Goal: Contribute content: Contribute content

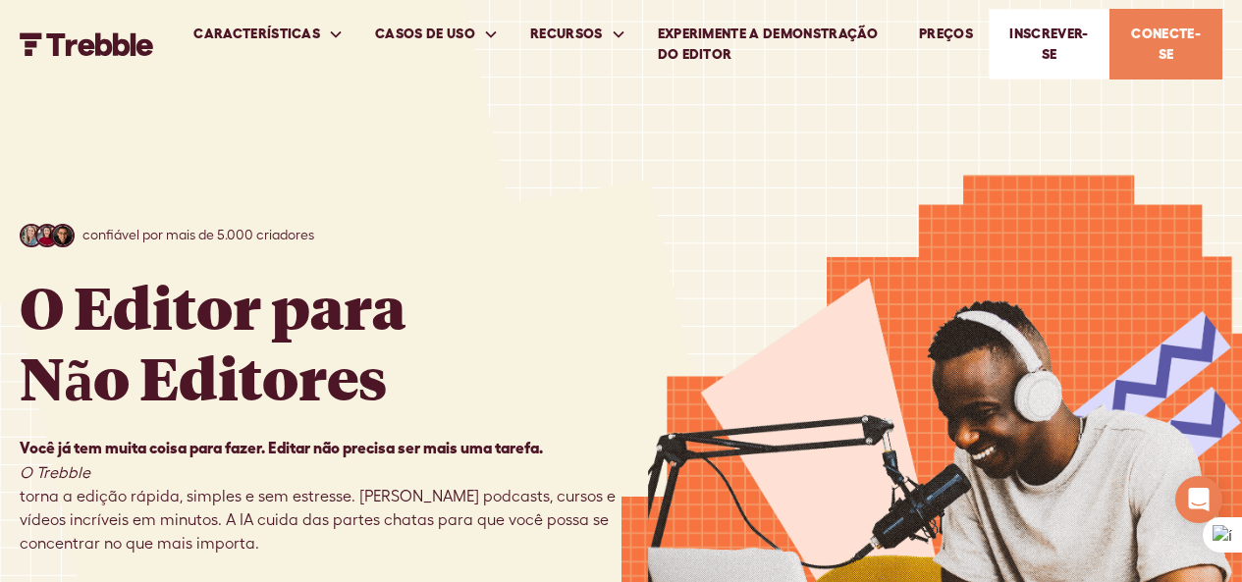
click at [1040, 102] on div at bounding box center [933, 447] width 622 height 895
click at [1061, 37] on font "Inscrever-se" at bounding box center [1049, 44] width 79 height 36
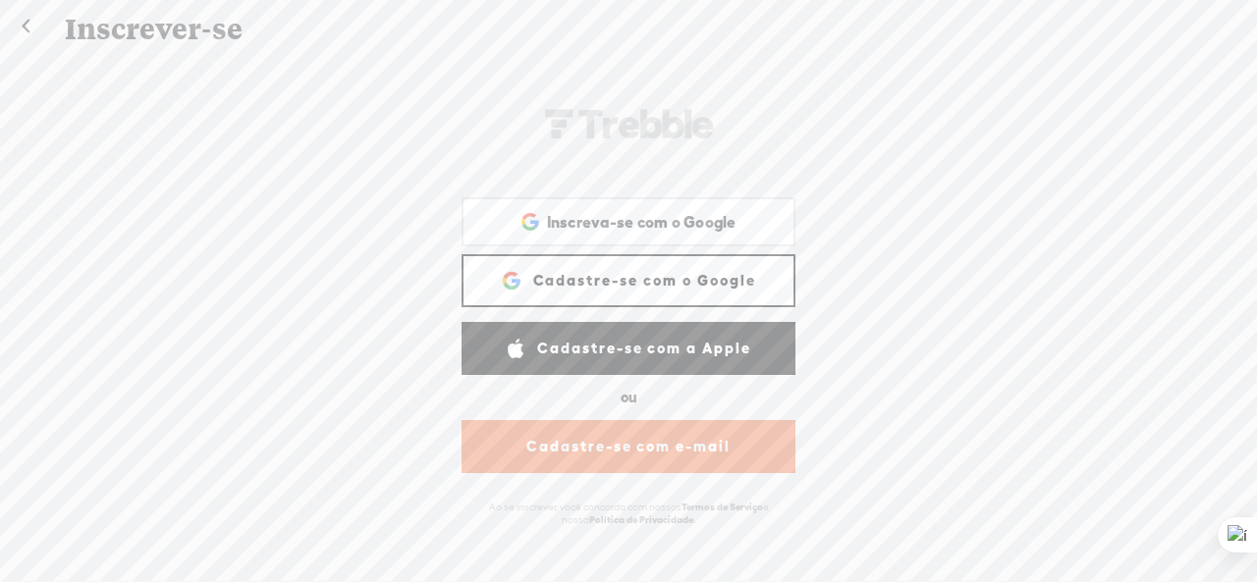
click at [589, 284] on font "Cadastre-se com o Google" at bounding box center [644, 280] width 223 height 17
click at [572, 285] on font "Cadastre-se com o Google" at bounding box center [644, 280] width 223 height 17
click at [663, 231] on span "Inscreva-se com o Google" at bounding box center [642, 222] width 190 height 21
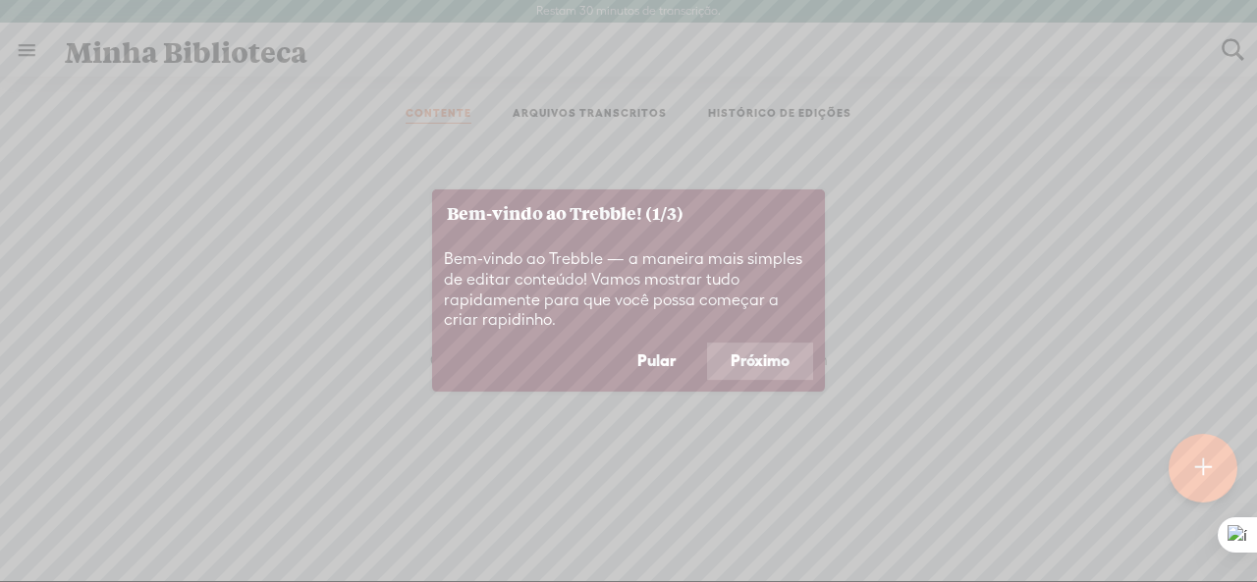
click at [677, 361] on button "Pular" at bounding box center [656, 361] width 85 height 37
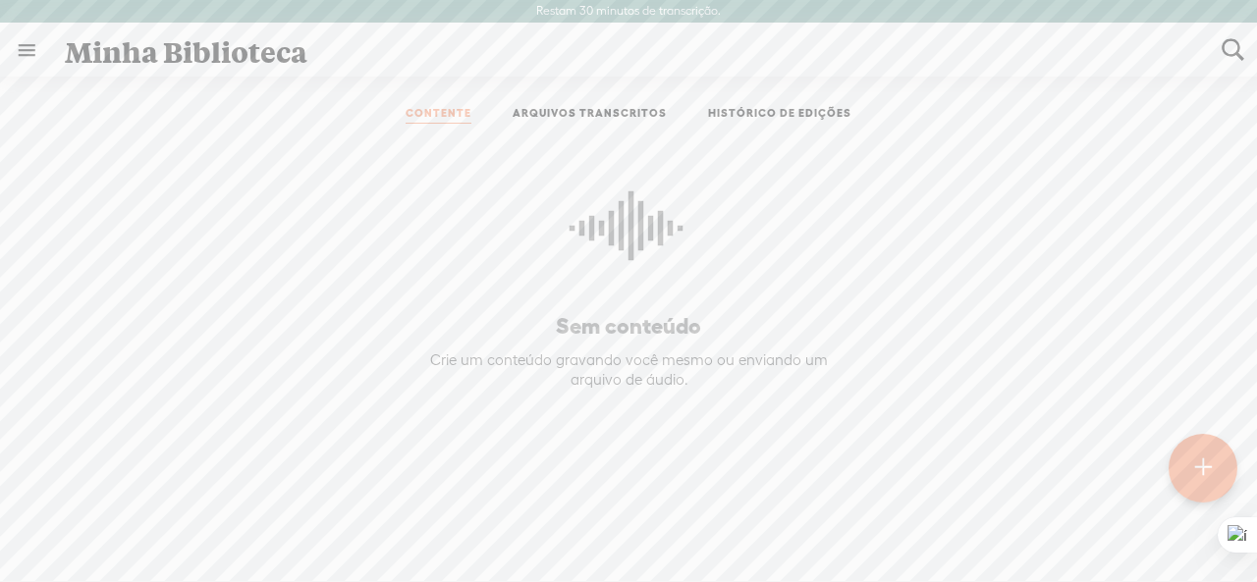
click at [1199, 469] on t at bounding box center [1203, 468] width 18 height 45
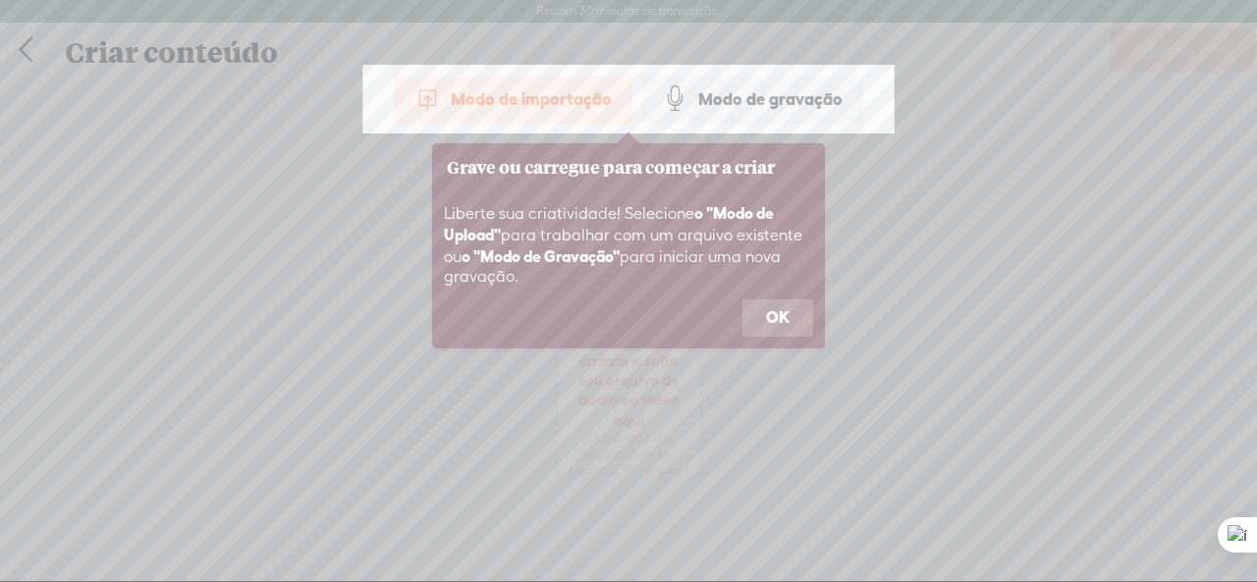
click at [751, 311] on button "OK" at bounding box center [778, 318] width 71 height 37
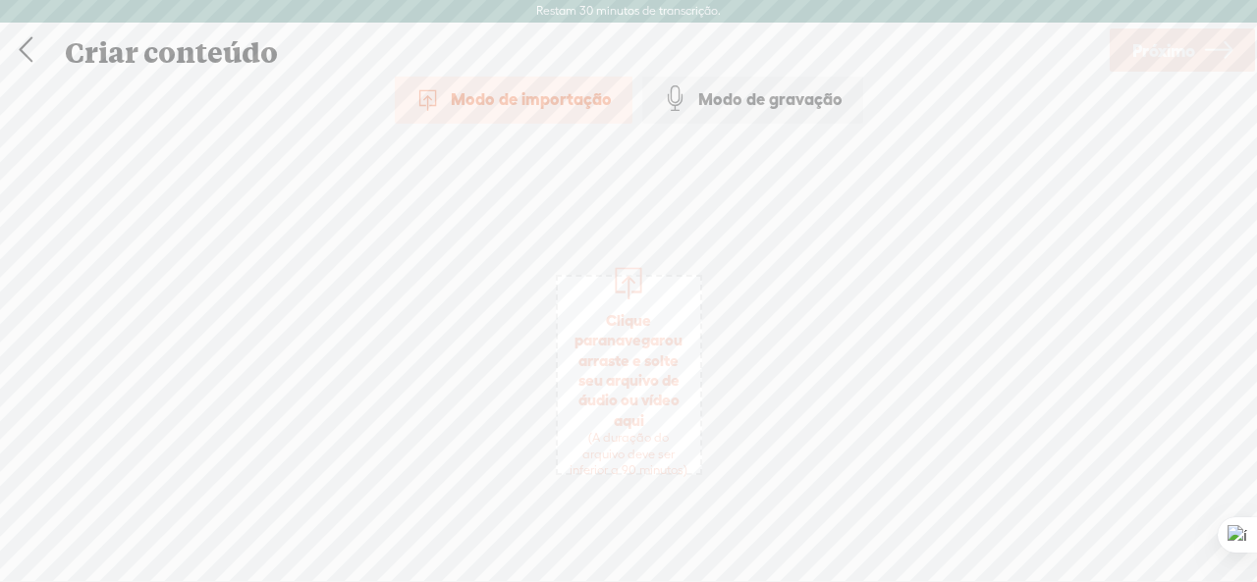
click at [563, 100] on font "Modo de importação" at bounding box center [531, 98] width 161 height 19
click at [611, 312] on font "Clique para" at bounding box center [613, 329] width 77 height 37
click at [1176, 51] on font "Próximo" at bounding box center [1163, 50] width 63 height 21
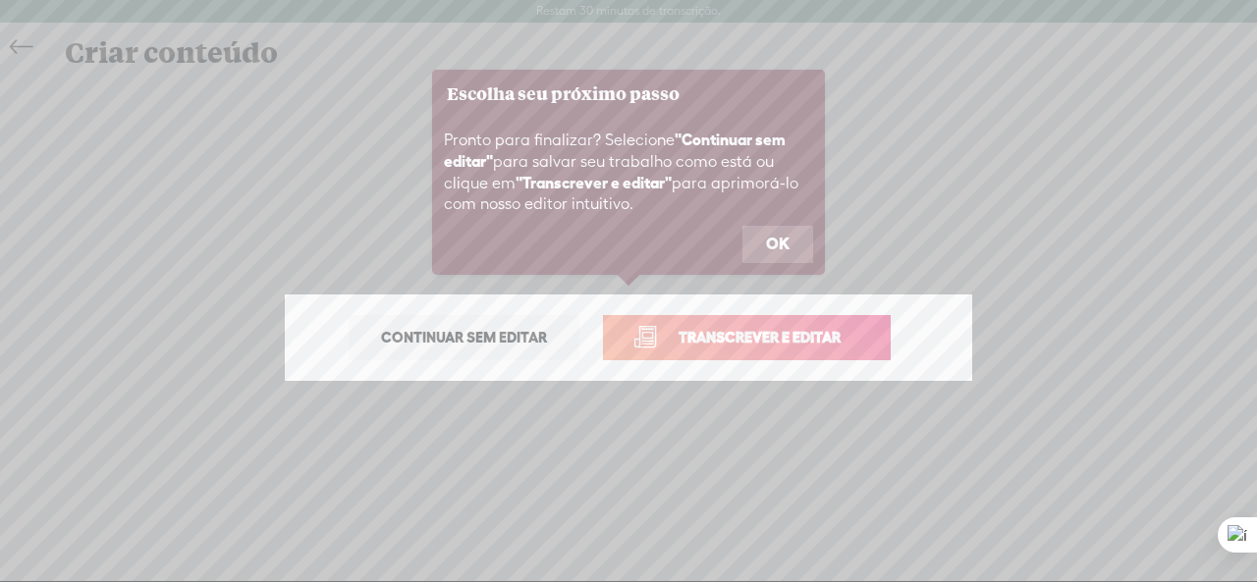
click at [790, 242] on button "OK" at bounding box center [778, 244] width 71 height 37
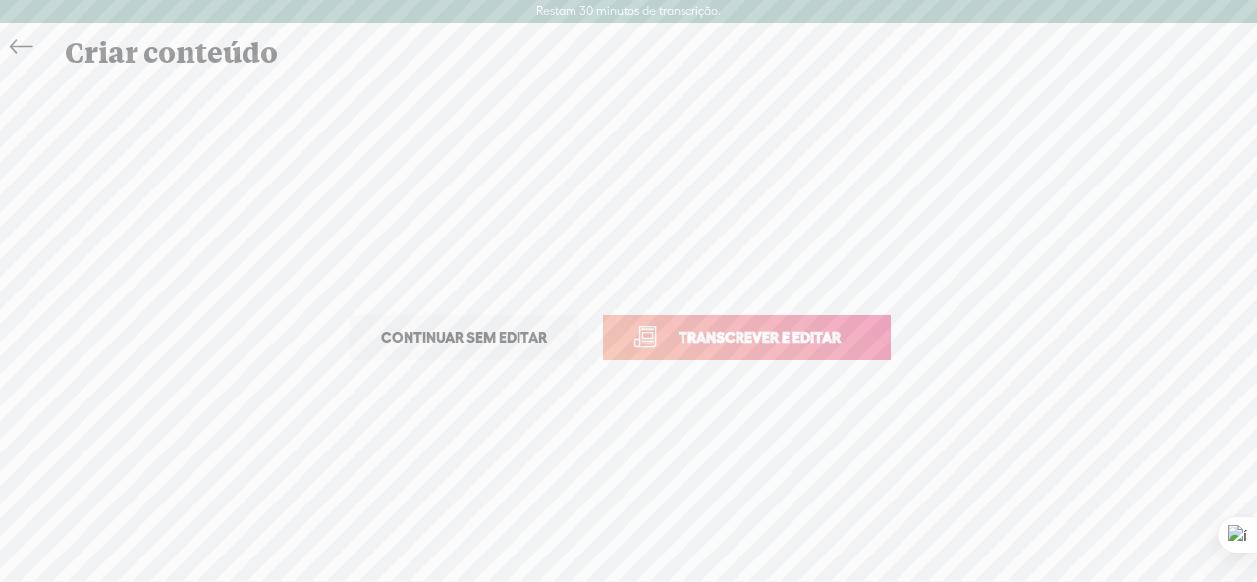
click at [796, 336] on font "Transcrever e editar" at bounding box center [760, 337] width 162 height 17
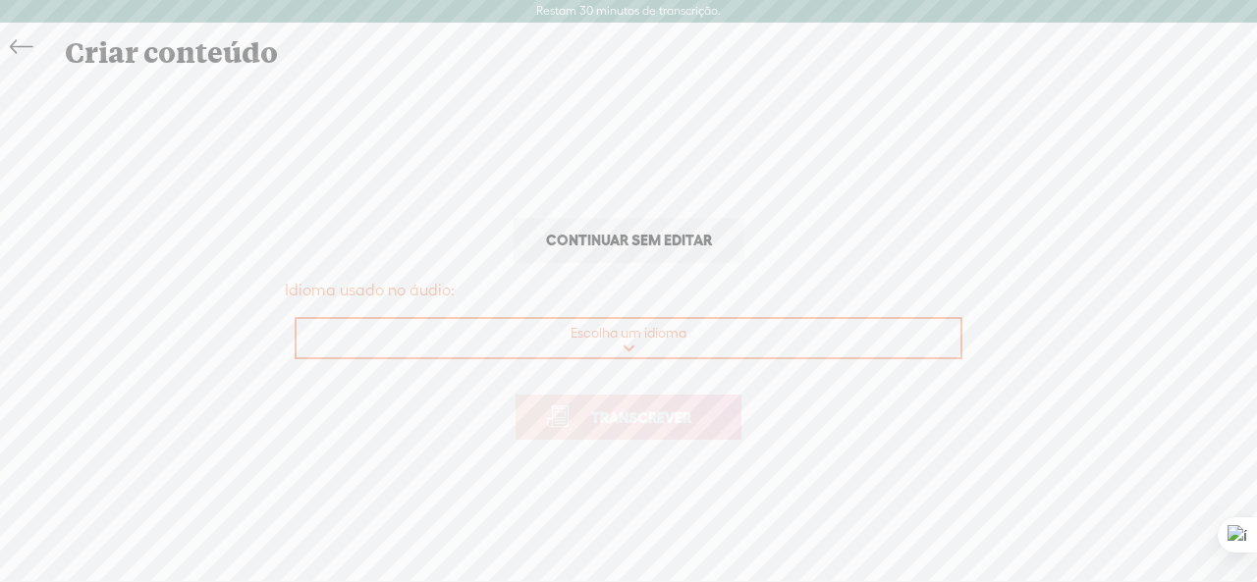
click at [675, 335] on select "Escolha um idioma [DEMOGRAPHIC_DATA] Amárico Árabe, [GEOGRAPHIC_DATA], Padrão M…" at bounding box center [630, 339] width 666 height 40
select select "pt-PT"
click at [297, 319] on select "Escolha um idioma [DEMOGRAPHIC_DATA] Amárico Árabe, [GEOGRAPHIC_DATA], Padrão M…" at bounding box center [630, 339] width 666 height 40
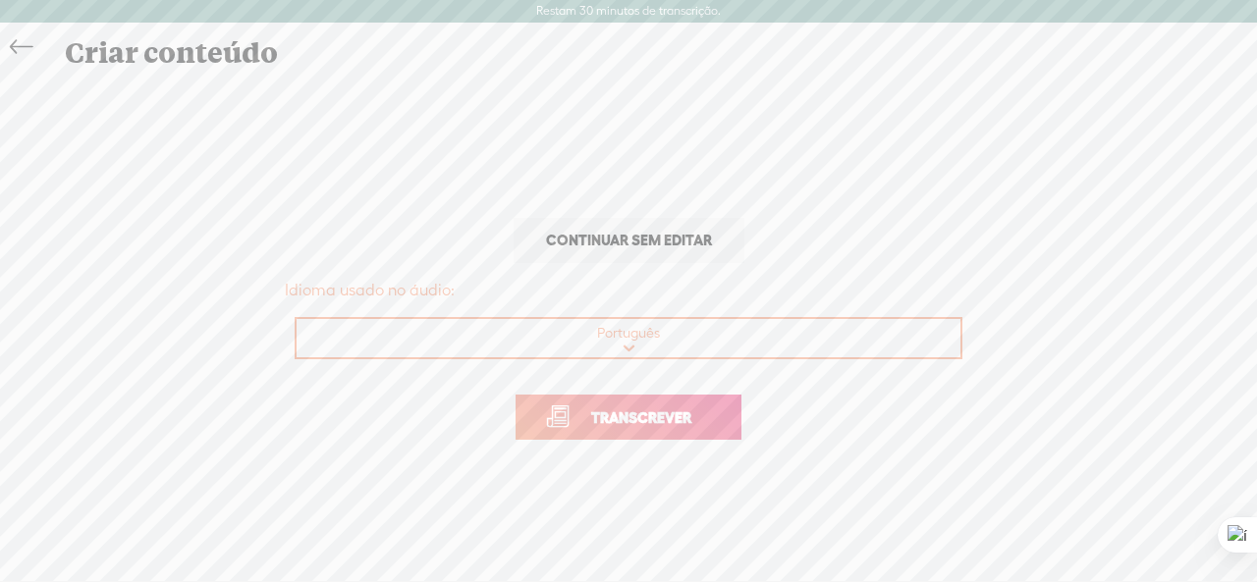
click at [581, 427] on span "Transcrever" at bounding box center [641, 418] width 141 height 23
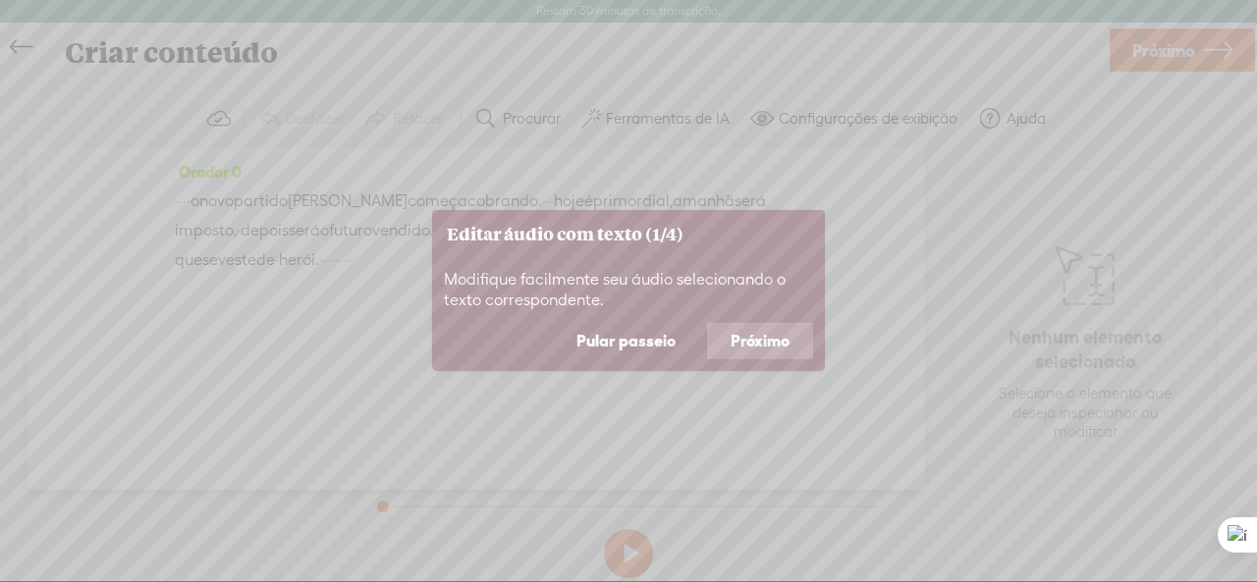
click at [736, 335] on font "Próximo" at bounding box center [760, 341] width 59 height 18
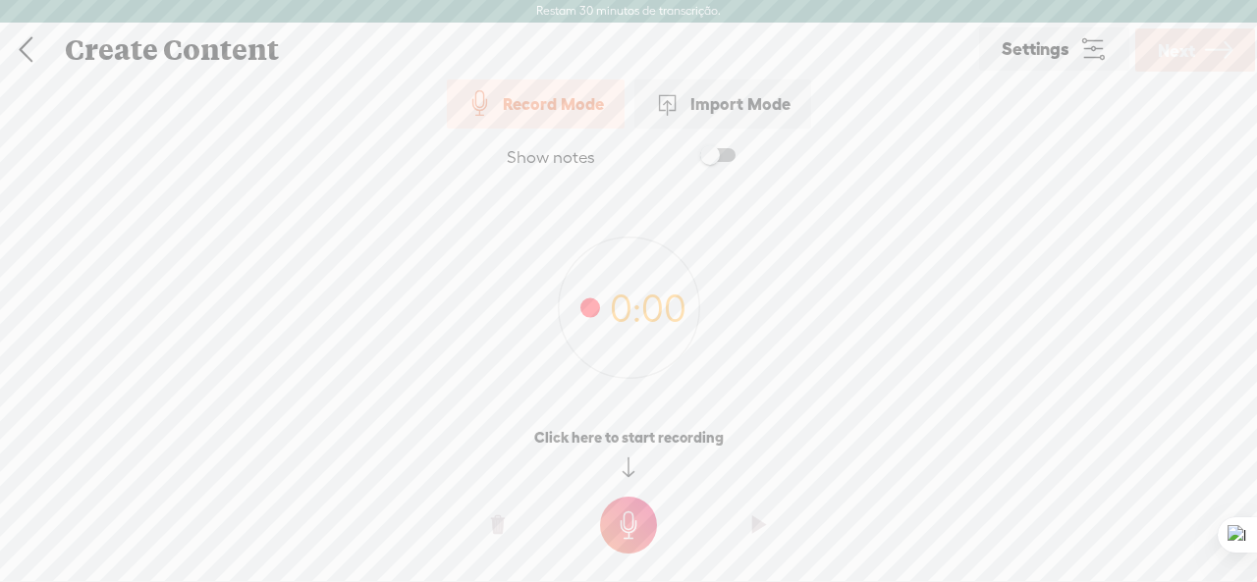
drag, startPoint x: 495, startPoint y: 19, endPoint x: 320, endPoint y: 228, distance: 272.6
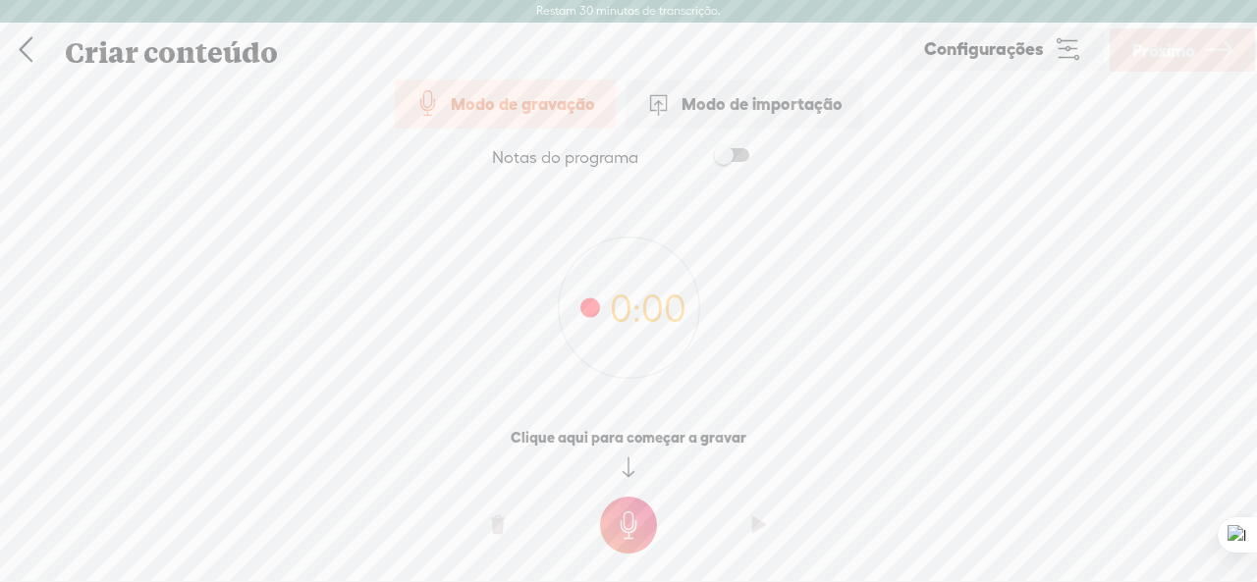
drag, startPoint x: 320, startPoint y: 228, endPoint x: 977, endPoint y: 291, distance: 660.1
click at [977, 291] on div "0:00" at bounding box center [628, 296] width 1257 height 216
click at [36, 45] on link at bounding box center [25, 50] width 49 height 51
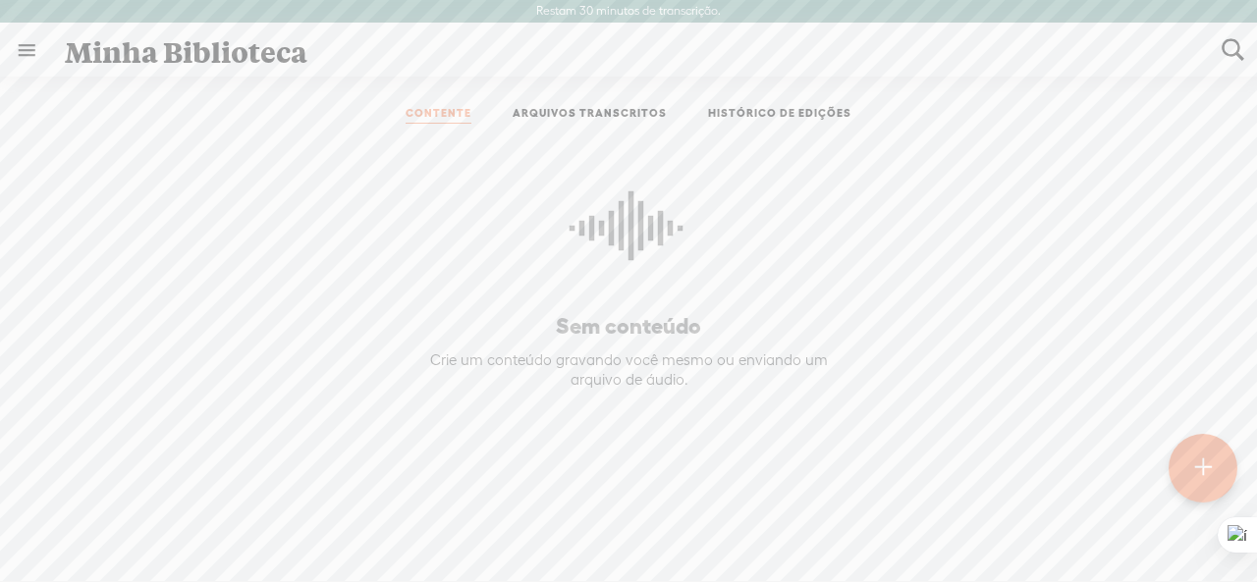
click at [590, 245] on icon at bounding box center [629, 235] width 118 height 179
click at [612, 116] on font "ARQUIVOS TRANSCRITOS" at bounding box center [590, 113] width 154 height 12
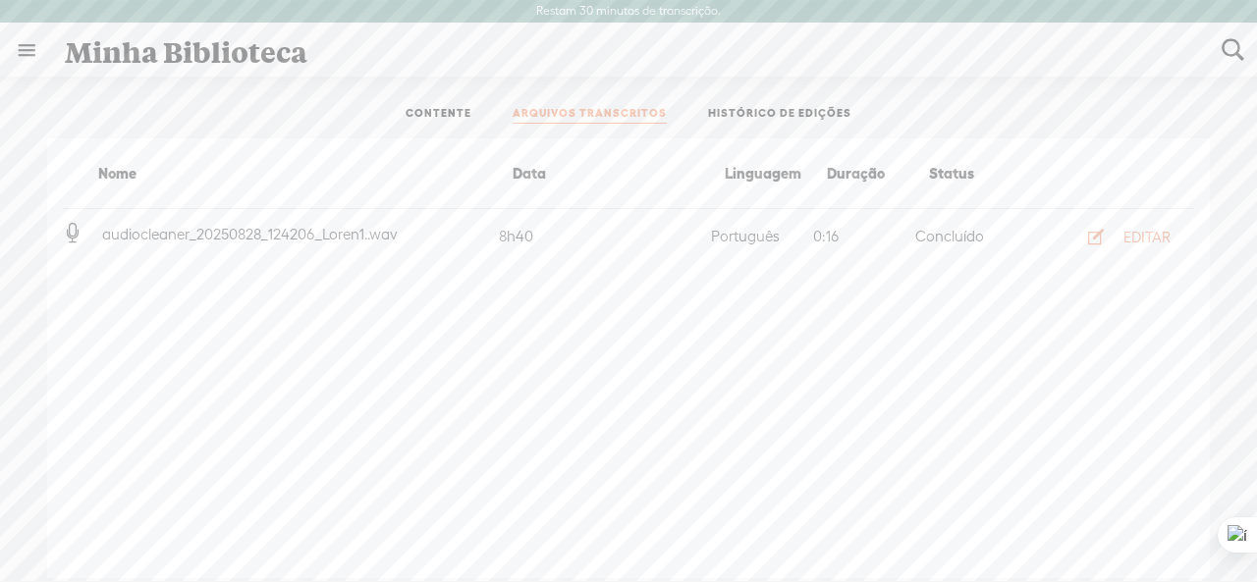
click at [402, 235] on span "audiocleaner_20250828_124206_Loren1..wav" at bounding box center [249, 234] width 303 height 17
click at [1132, 241] on font "EDITAR" at bounding box center [1147, 237] width 47 height 17
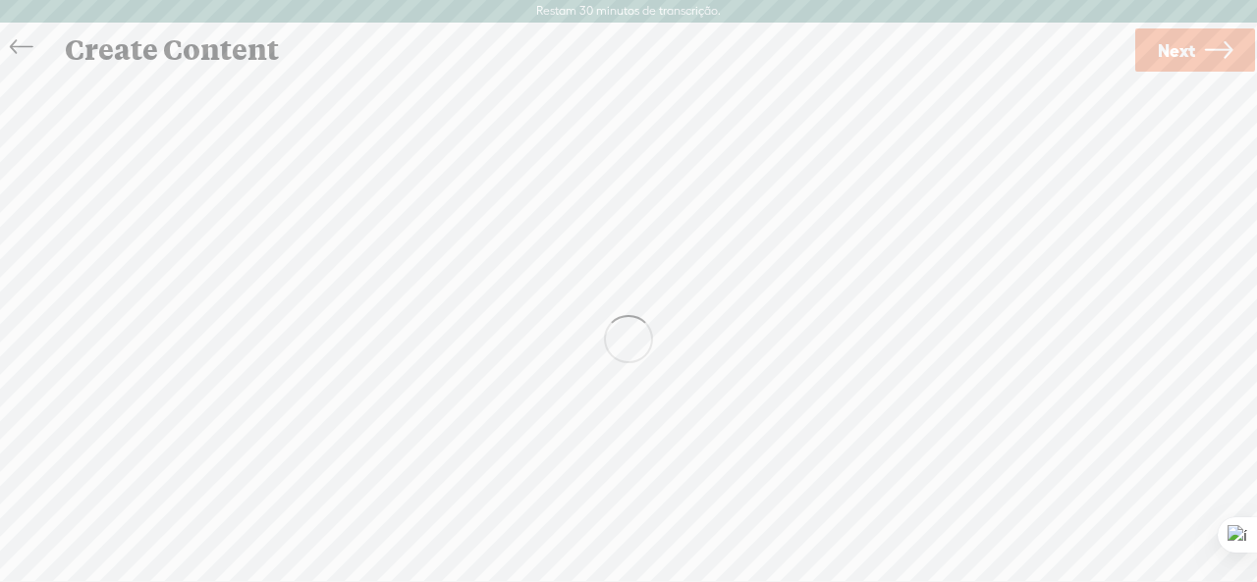
scroll to position [1, 0]
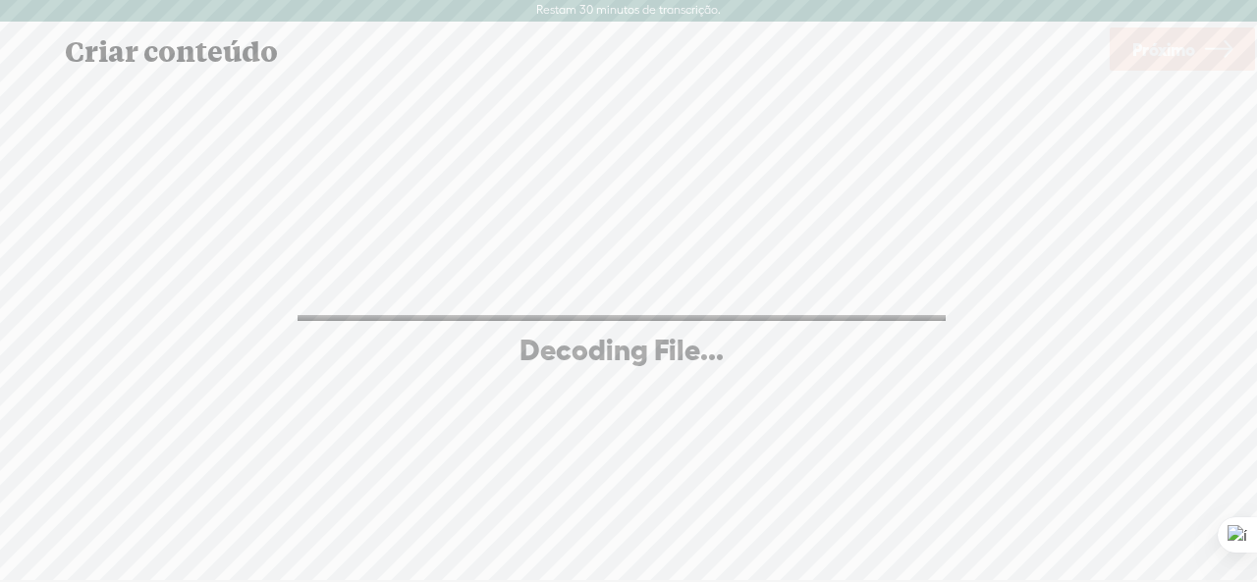
drag, startPoint x: 538, startPoint y: 226, endPoint x: 529, endPoint y: 234, distance: 11.8
drag, startPoint x: 529, startPoint y: 234, endPoint x: 498, endPoint y: 258, distance: 39.9
drag, startPoint x: 498, startPoint y: 258, endPoint x: 443, endPoint y: 282, distance: 59.8
drag, startPoint x: 443, startPoint y: 282, endPoint x: 426, endPoint y: 329, distance: 50.0
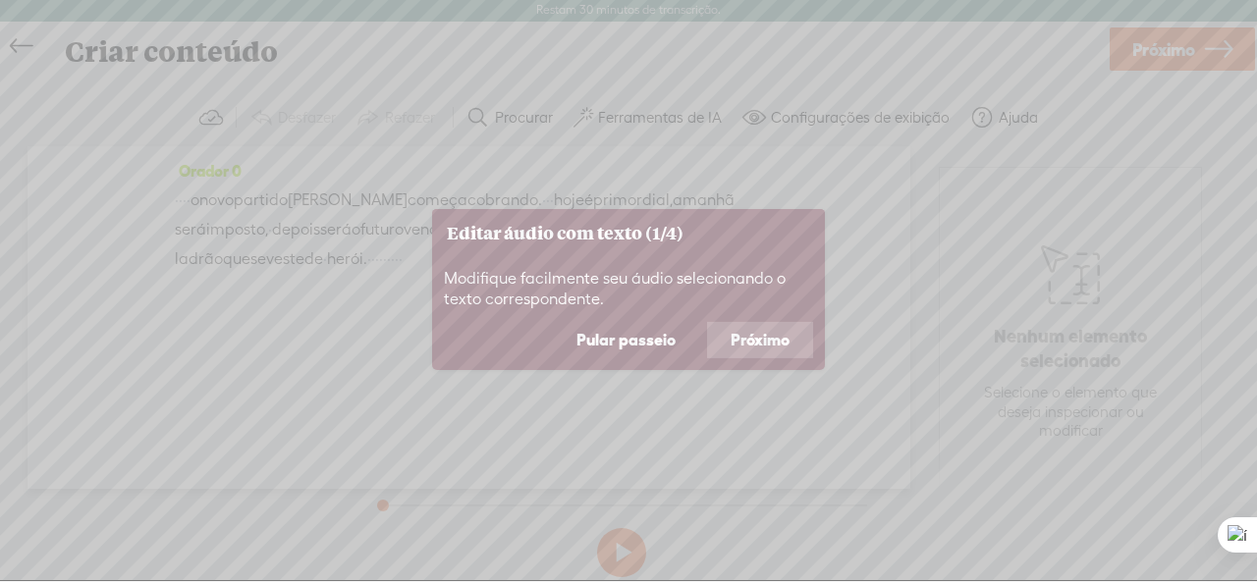
drag, startPoint x: 426, startPoint y: 329, endPoint x: 994, endPoint y: 36, distance: 638.7
click at [994, 36] on icon at bounding box center [628, 290] width 1257 height 582
click at [668, 340] on font "Pular passeio" at bounding box center [626, 340] width 99 height 18
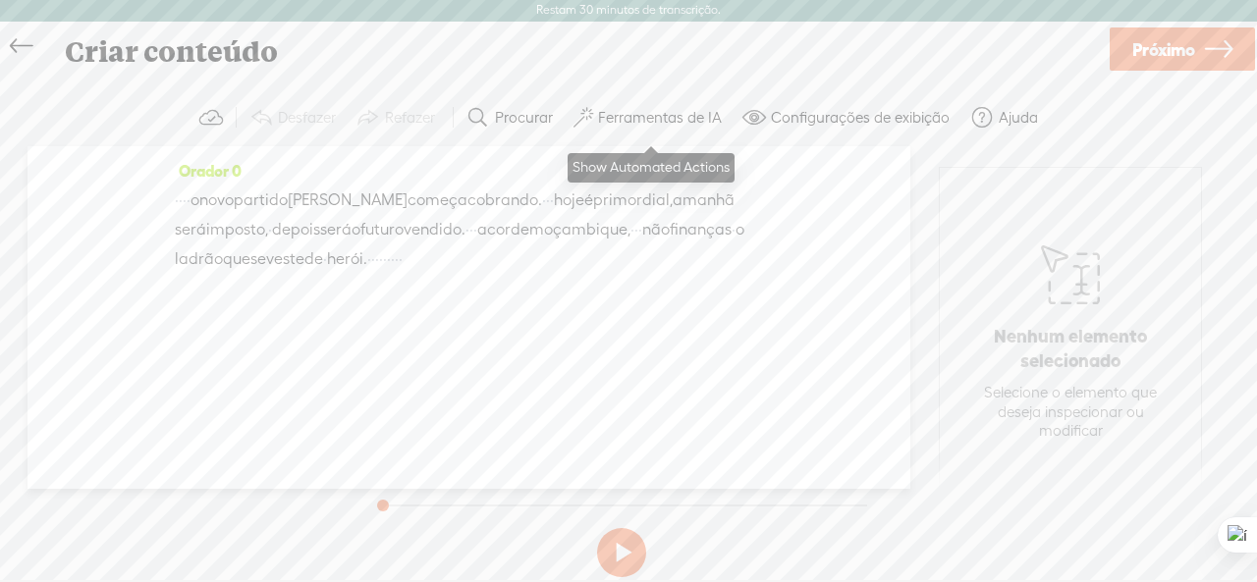
click at [638, 114] on font "Ferramentas de IA" at bounding box center [660, 117] width 124 height 17
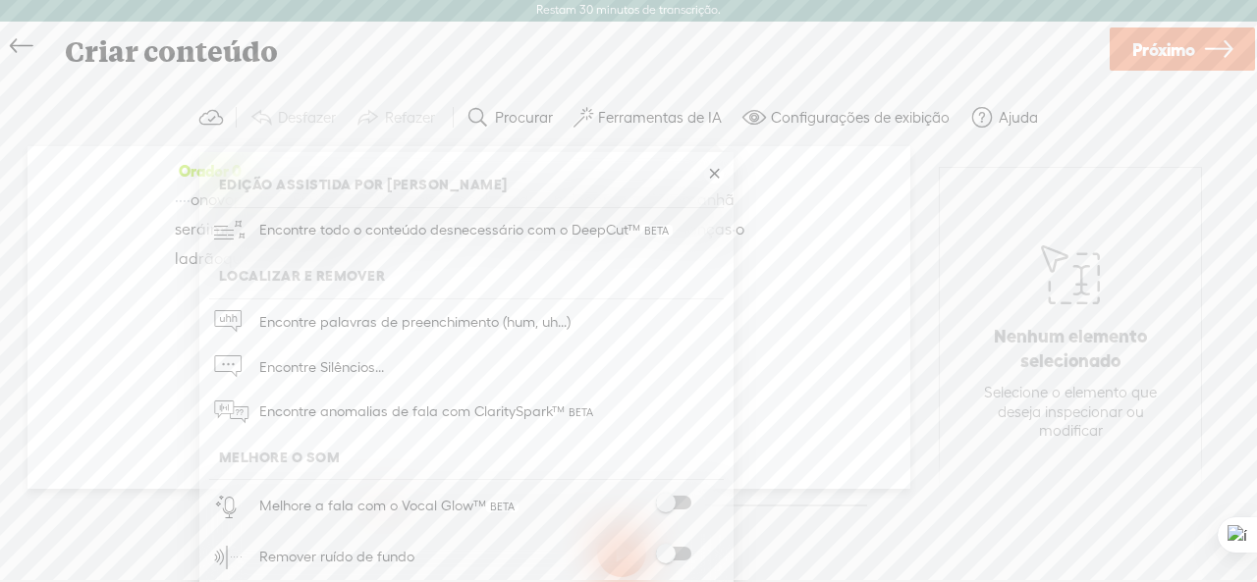
drag, startPoint x: 646, startPoint y: 156, endPoint x: 526, endPoint y: 233, distance: 142.2
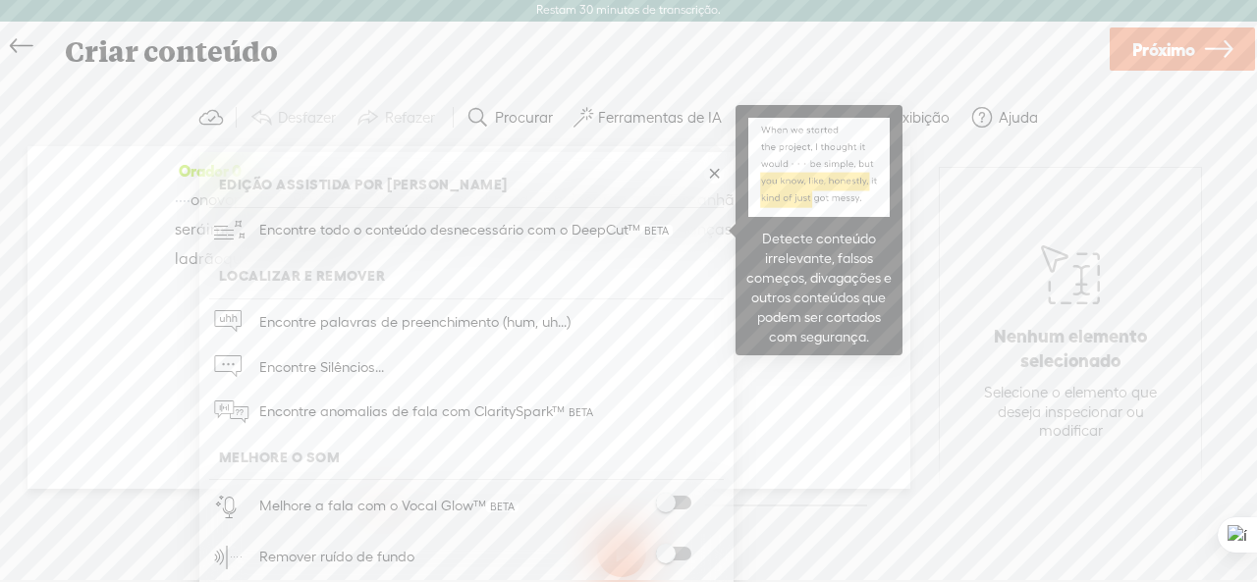
drag, startPoint x: 523, startPoint y: 232, endPoint x: 436, endPoint y: 239, distance: 87.7
drag, startPoint x: 436, startPoint y: 239, endPoint x: 428, endPoint y: 278, distance: 40.1
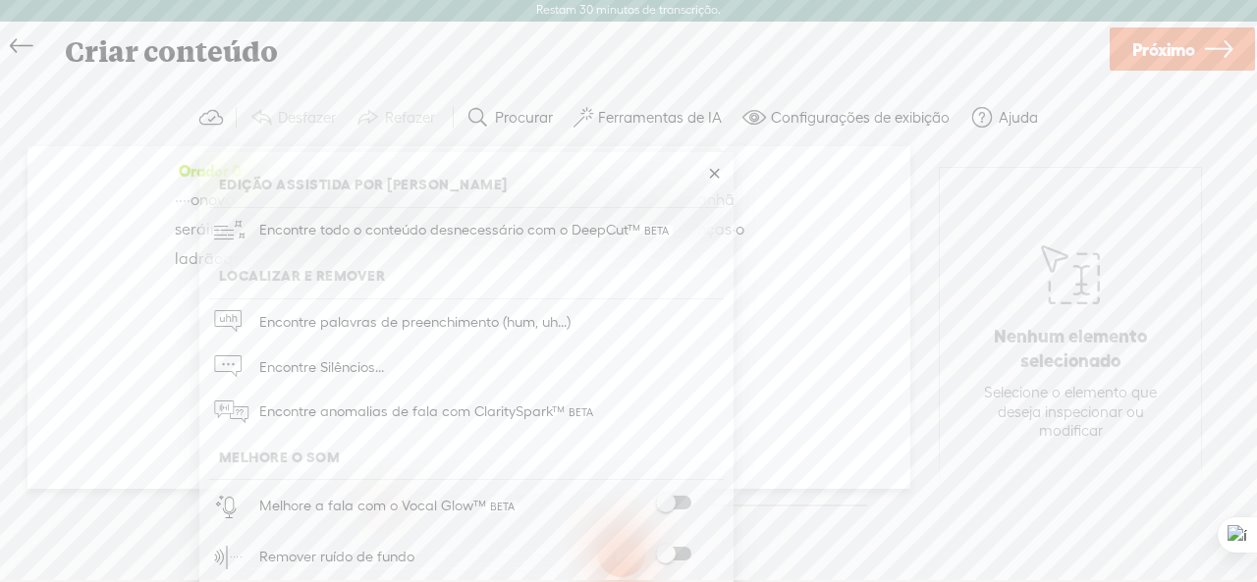
drag, startPoint x: 428, startPoint y: 278, endPoint x: 407, endPoint y: 278, distance: 21.6
drag, startPoint x: 405, startPoint y: 277, endPoint x: 368, endPoint y: 357, distance: 87.5
click at [368, 357] on span "Encontre Silêncios..." at bounding box center [321, 367] width 138 height 44
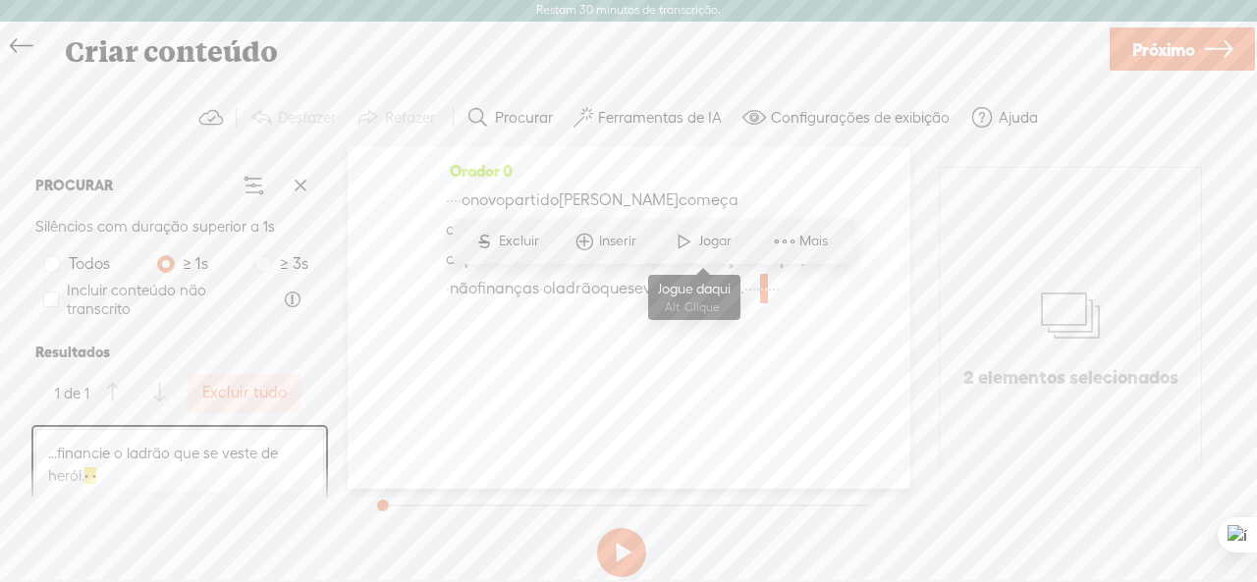
click at [699, 247] on font "Jogar" at bounding box center [715, 241] width 32 height 16
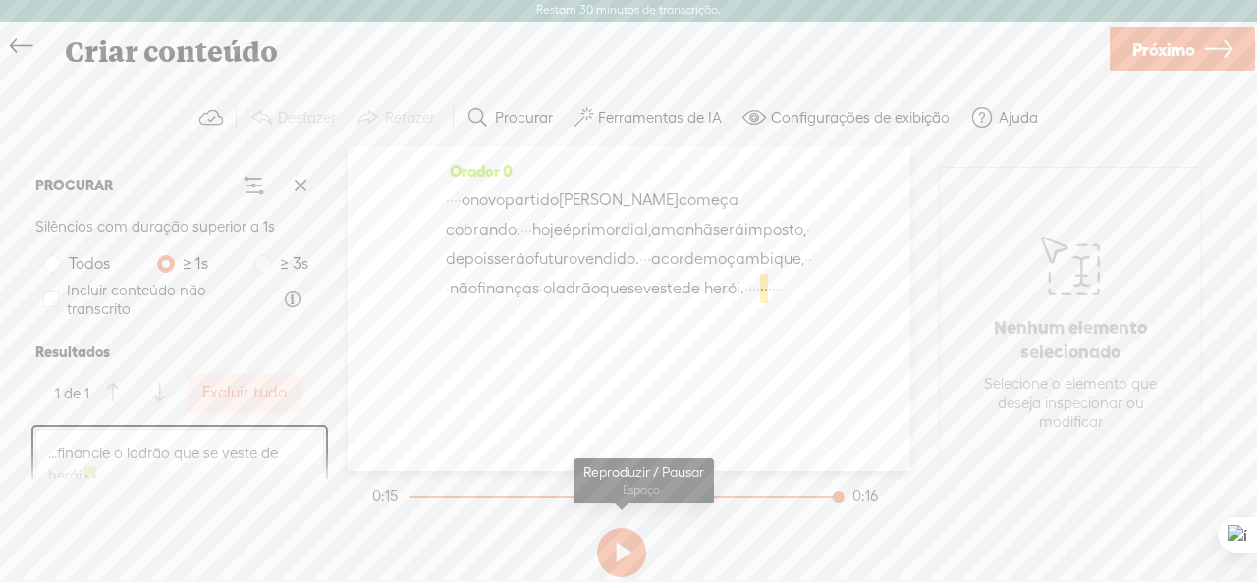
click at [628, 549] on button at bounding box center [621, 552] width 49 height 49
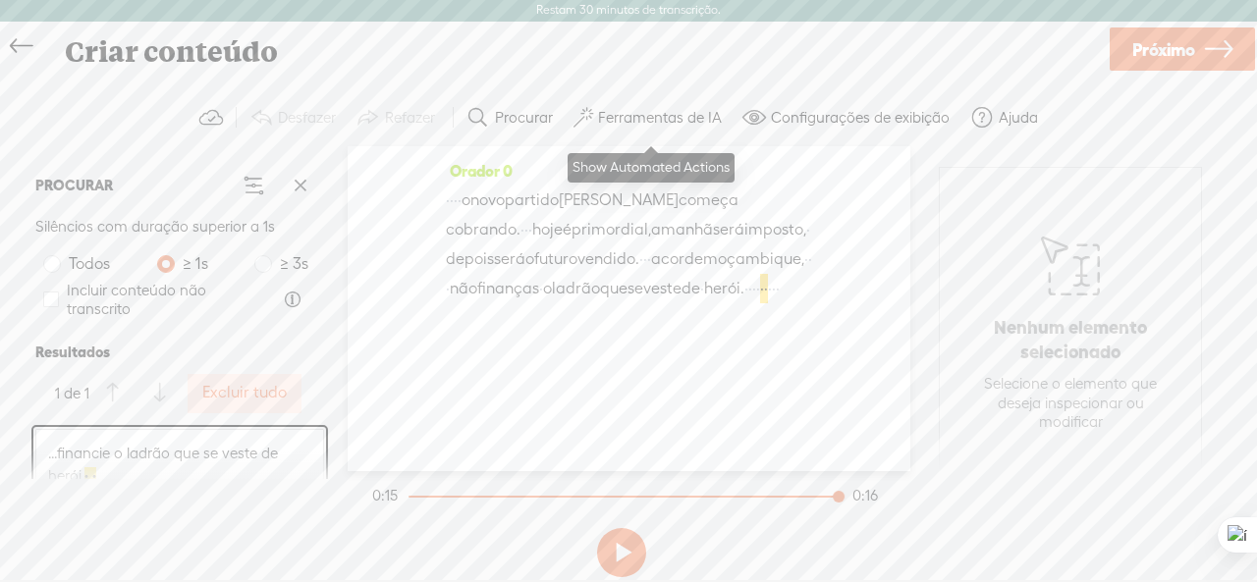
click at [648, 114] on font "Ferramentas de IA" at bounding box center [660, 117] width 124 height 17
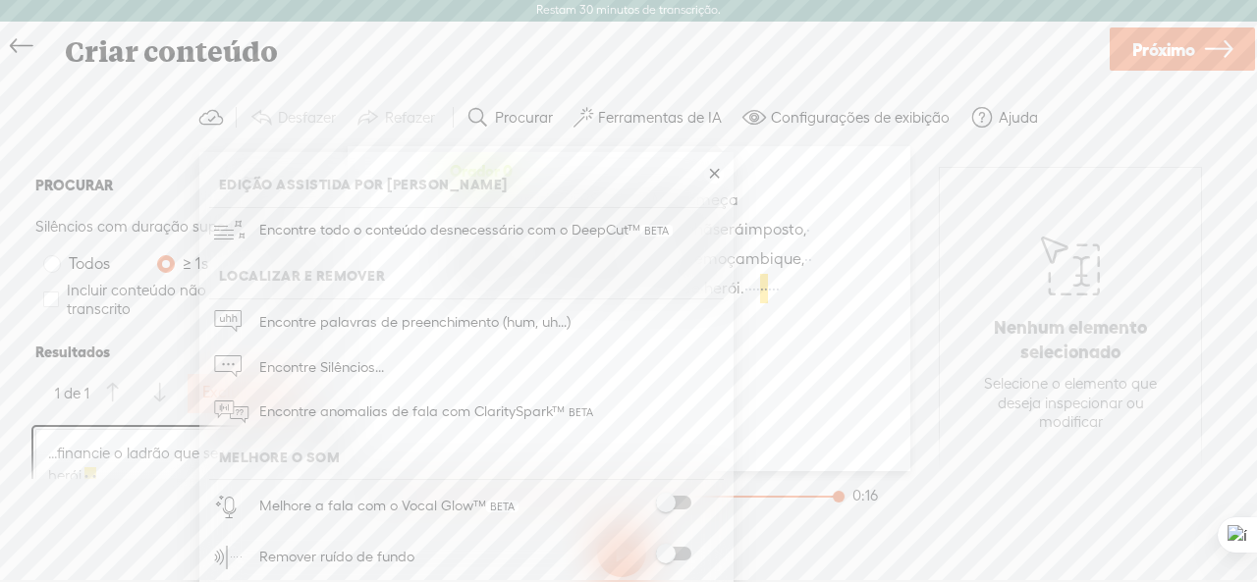
click at [412, 504] on font "Melhore a fala com o Vocal Glow™" at bounding box center [372, 505] width 227 height 17
click at [671, 500] on span at bounding box center [673, 503] width 35 height 14
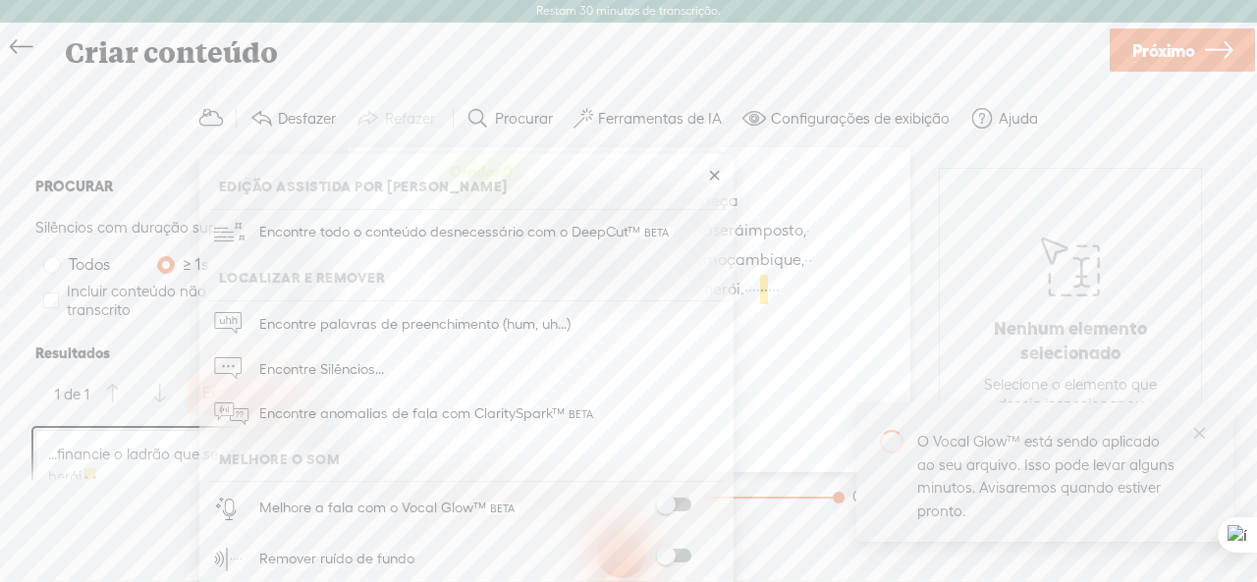
click at [678, 552] on span at bounding box center [673, 556] width 35 height 14
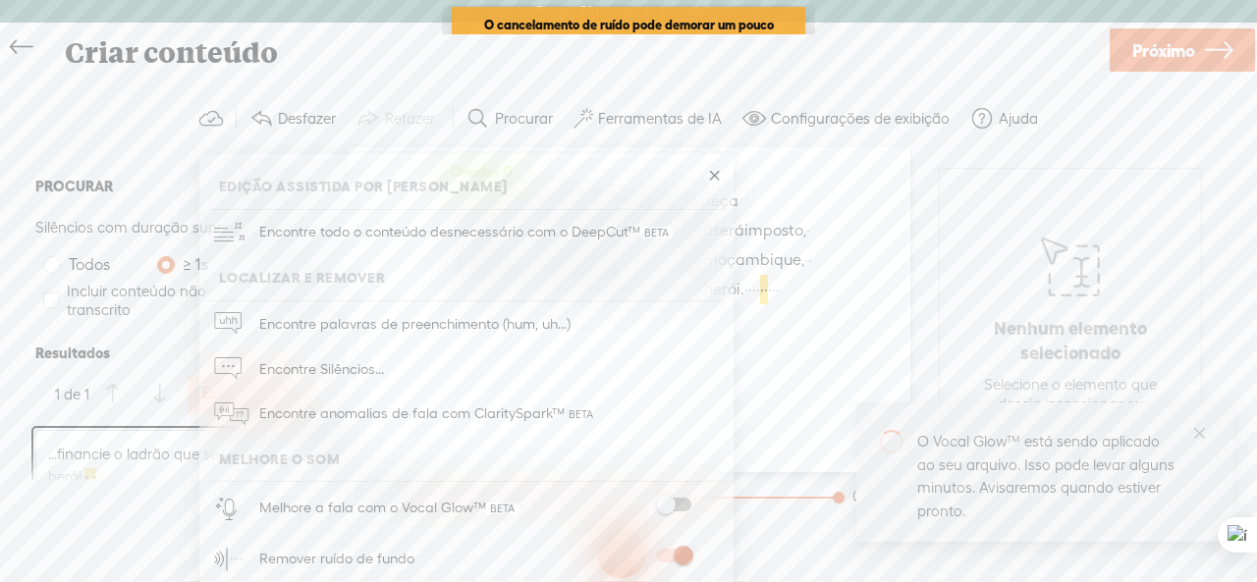
scroll to position [19, 0]
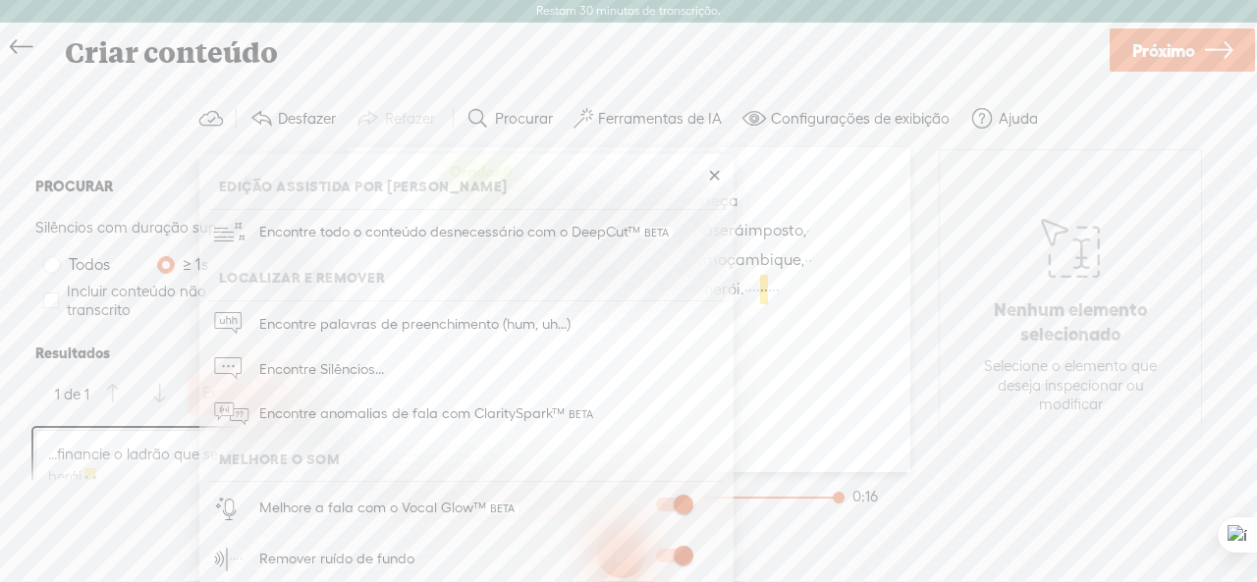
click at [709, 176] on link at bounding box center [714, 176] width 20 height 20
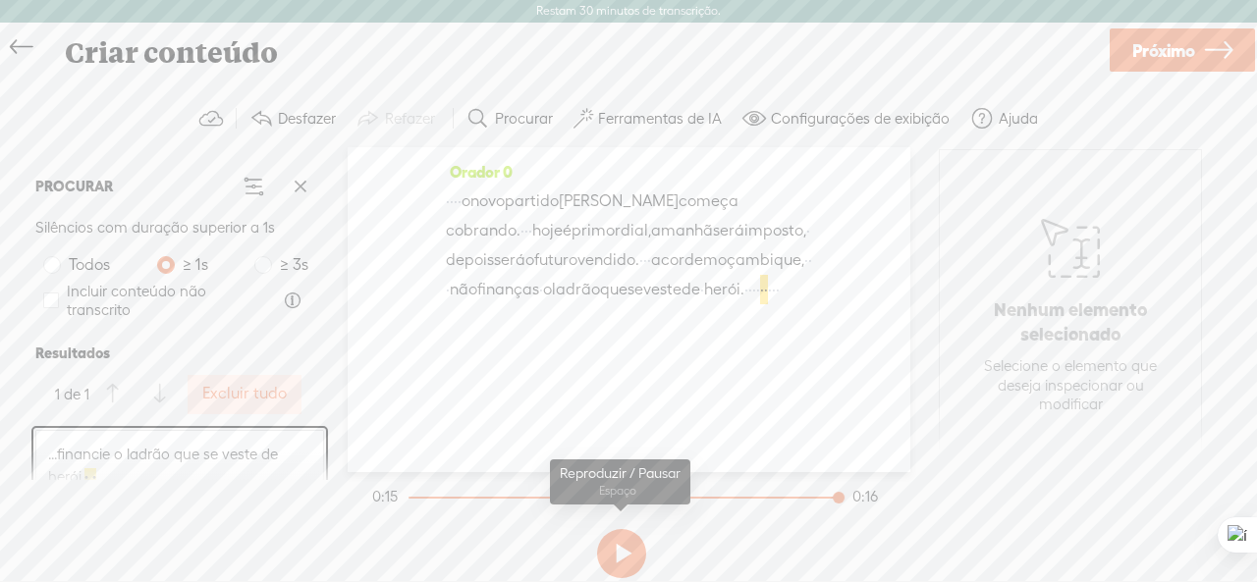
click at [630, 553] on button at bounding box center [621, 553] width 49 height 49
click at [415, 497] on div at bounding box center [412, 498] width 7 height 2
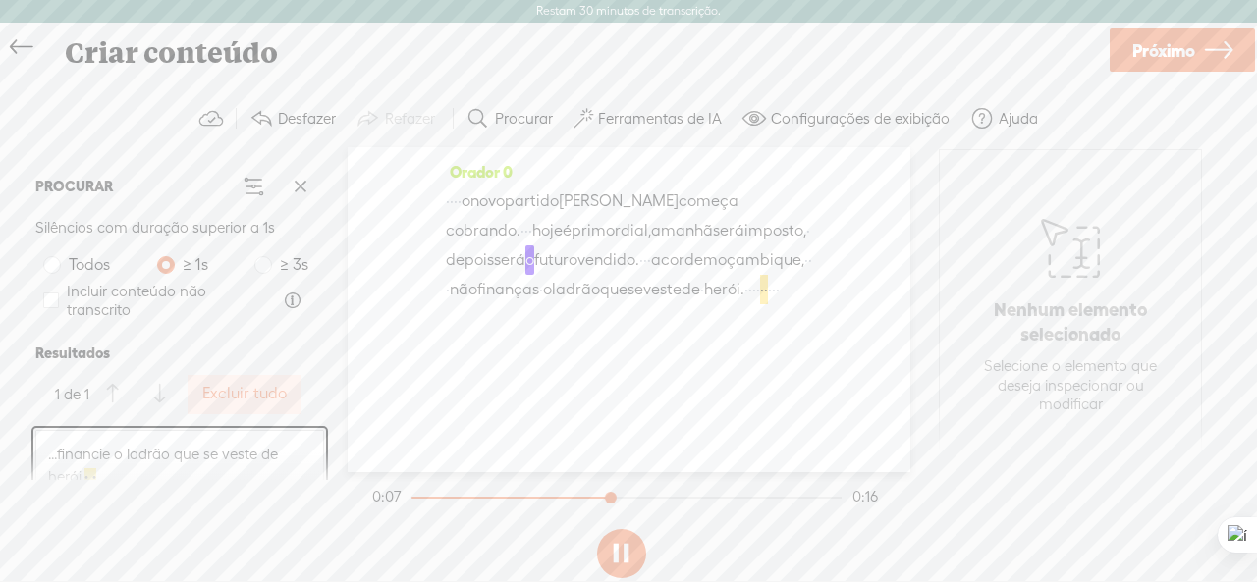
click at [847, 112] on font "Configurações de exibição" at bounding box center [860, 118] width 179 height 17
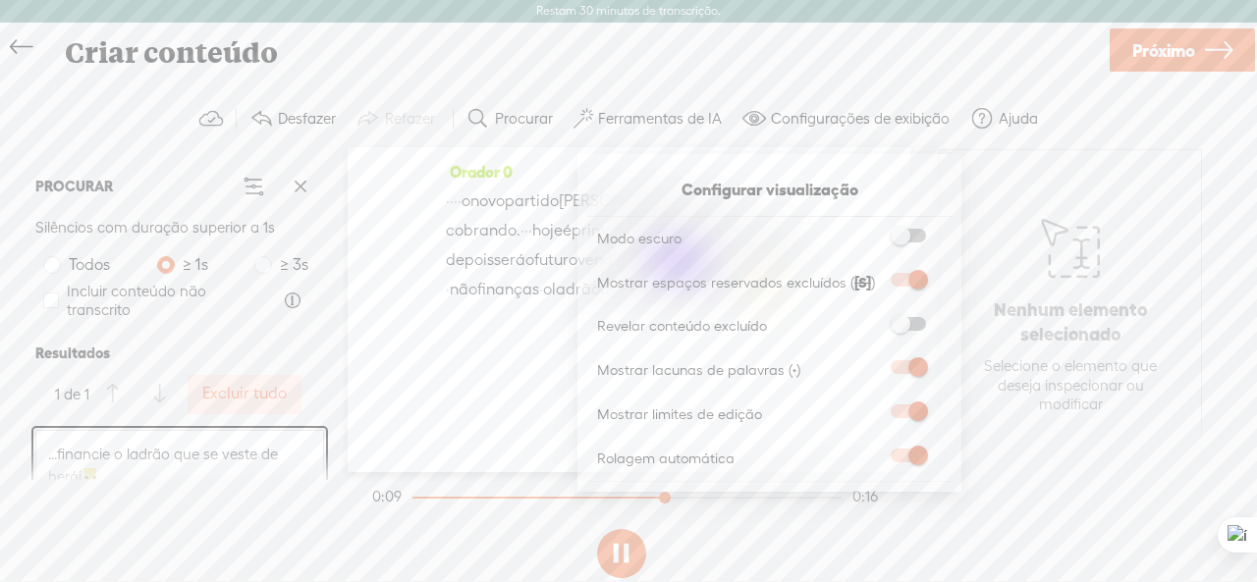
click at [903, 237] on span at bounding box center [908, 236] width 35 height 14
click at [875, 229] on input "checkbox" at bounding box center [875, 229] width 0 height 0
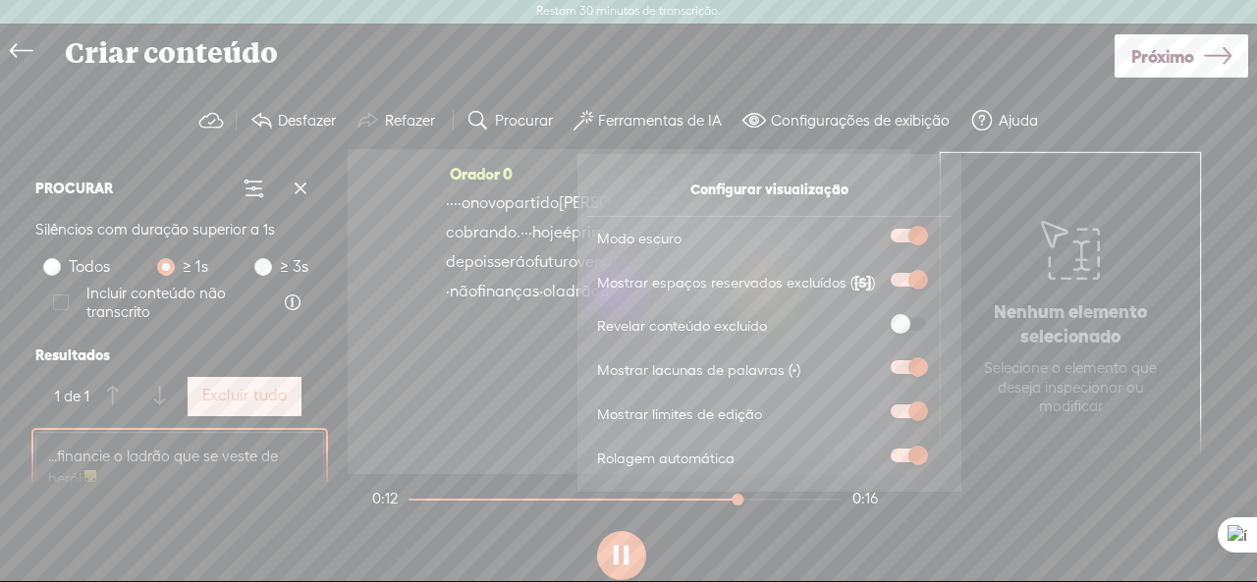
click at [903, 230] on span at bounding box center [908, 236] width 35 height 14
click at [875, 229] on input "checkbox" at bounding box center [875, 229] width 0 height 0
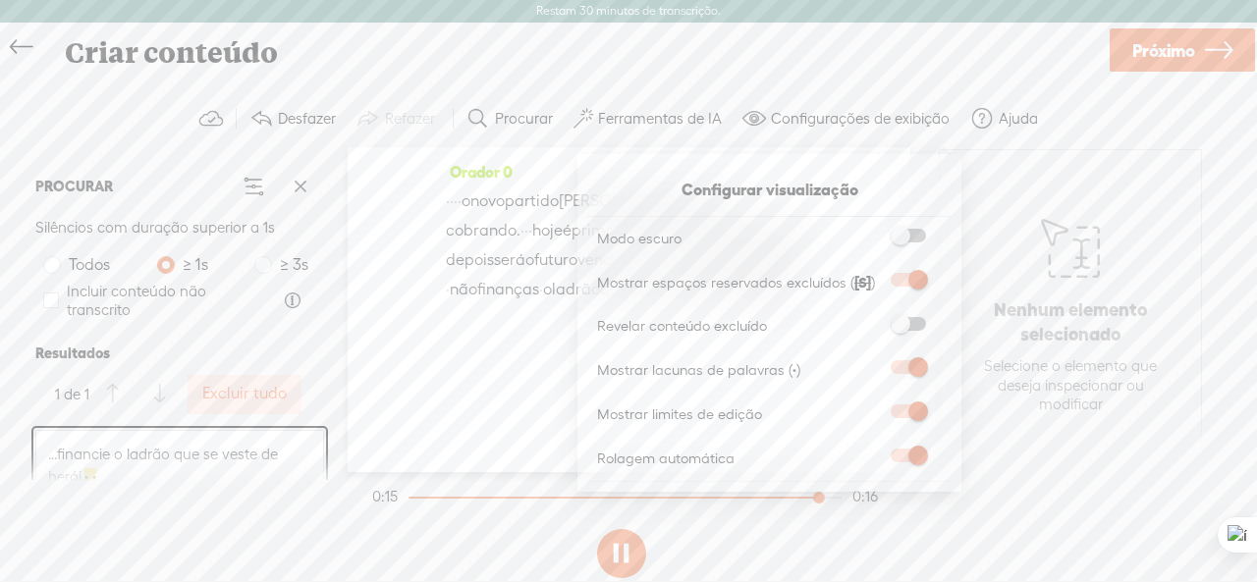
click at [898, 327] on span at bounding box center [908, 324] width 35 height 14
click at [875, 317] on input "checkbox" at bounding box center [875, 317] width 0 height 0
click at [828, 83] on div "Continuar sem editar Transcrever e editar Idioma usado no áudio: Português Esco…" at bounding box center [621, 338] width 1203 height 526
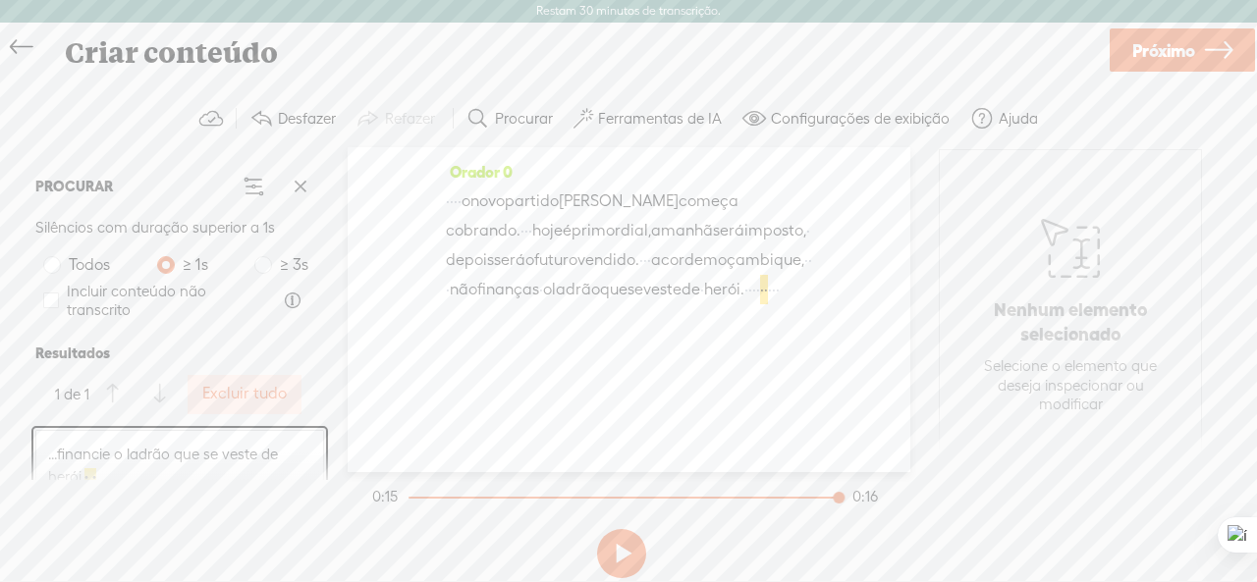
click at [1175, 56] on font "Próximo" at bounding box center [1163, 50] width 63 height 21
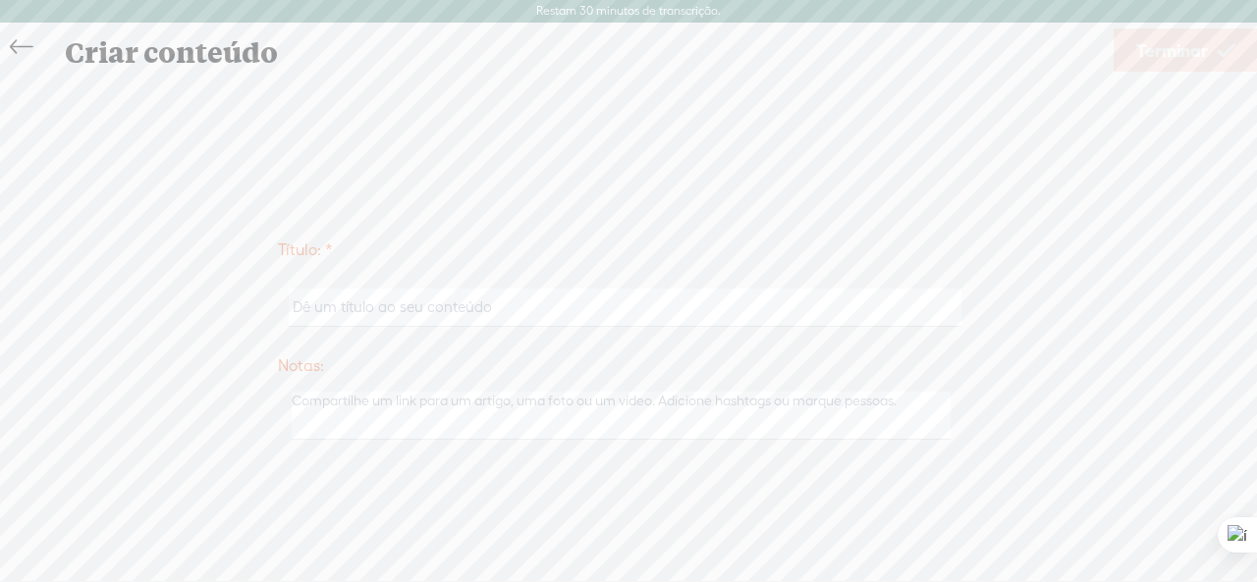
click at [534, 295] on input "text" at bounding box center [625, 308] width 673 height 38
type input "fdhgfd"
click at [432, 390] on div at bounding box center [622, 416] width 688 height 58
click at [431, 417] on textarea at bounding box center [622, 416] width 660 height 48
type textarea "fdhdfh"
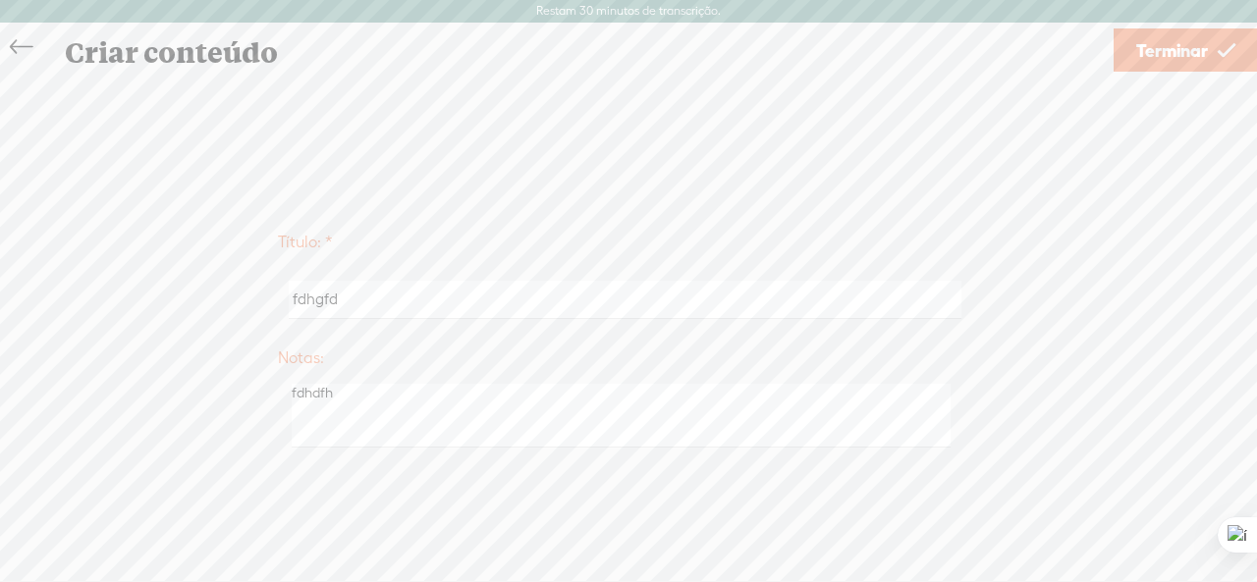
click at [1176, 53] on font "Terminar" at bounding box center [1172, 50] width 72 height 21
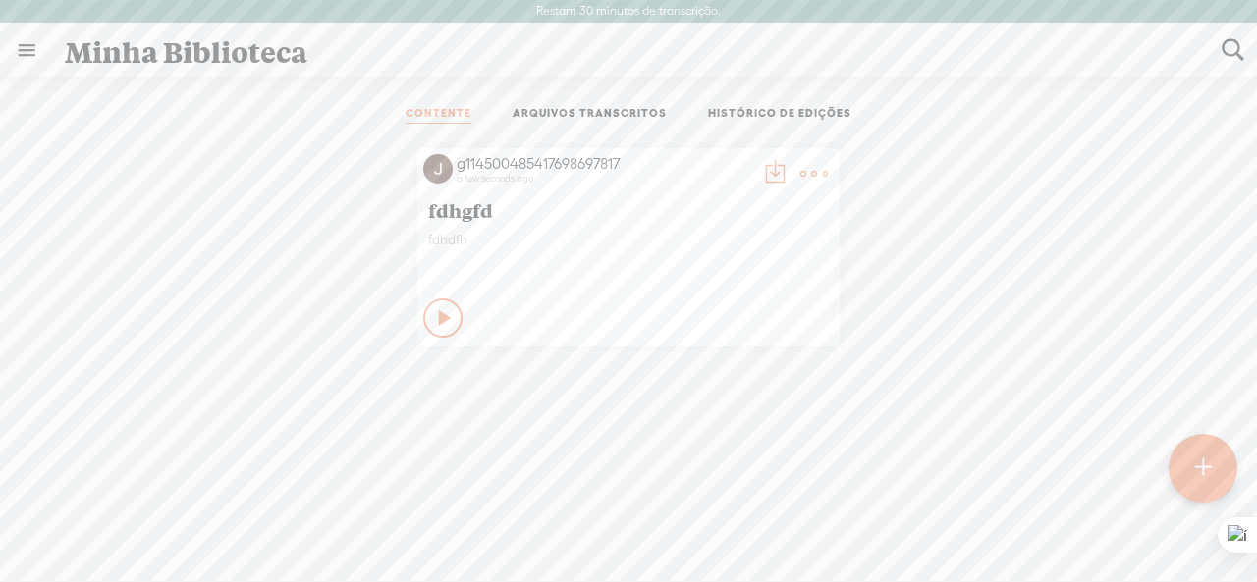
scroll to position [1, 0]
click at [805, 164] on t at bounding box center [814, 173] width 28 height 28
click at [678, 467] on font "Excluir" at bounding box center [675, 464] width 41 height 17
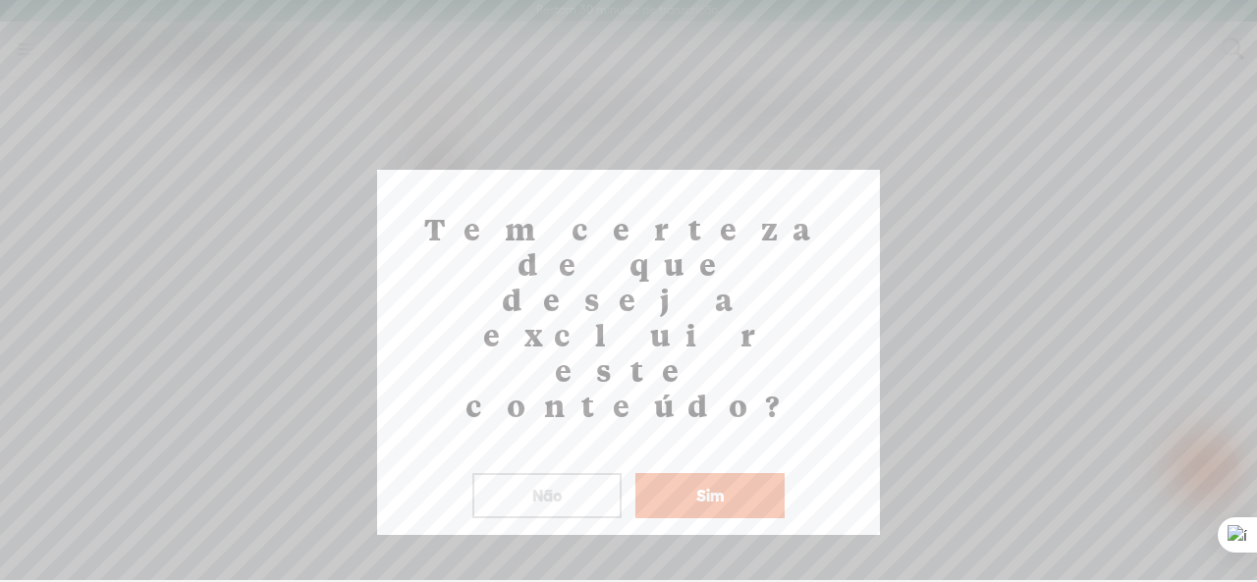
click at [672, 473] on button "Sim" at bounding box center [709, 495] width 149 height 45
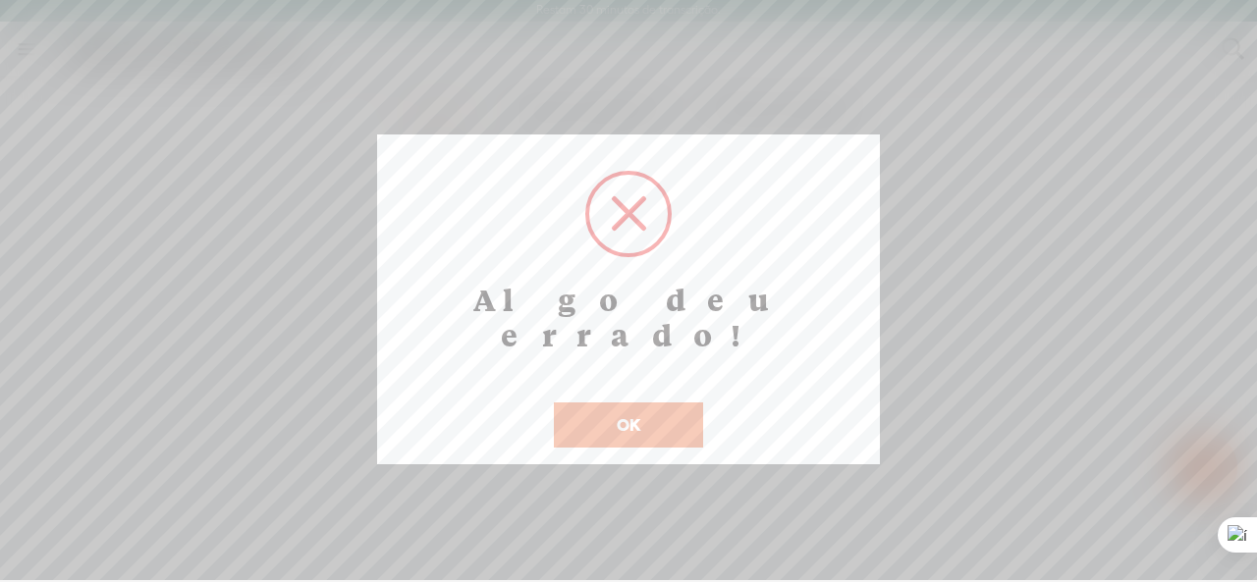
click at [666, 403] on button "OK" at bounding box center [628, 425] width 149 height 45
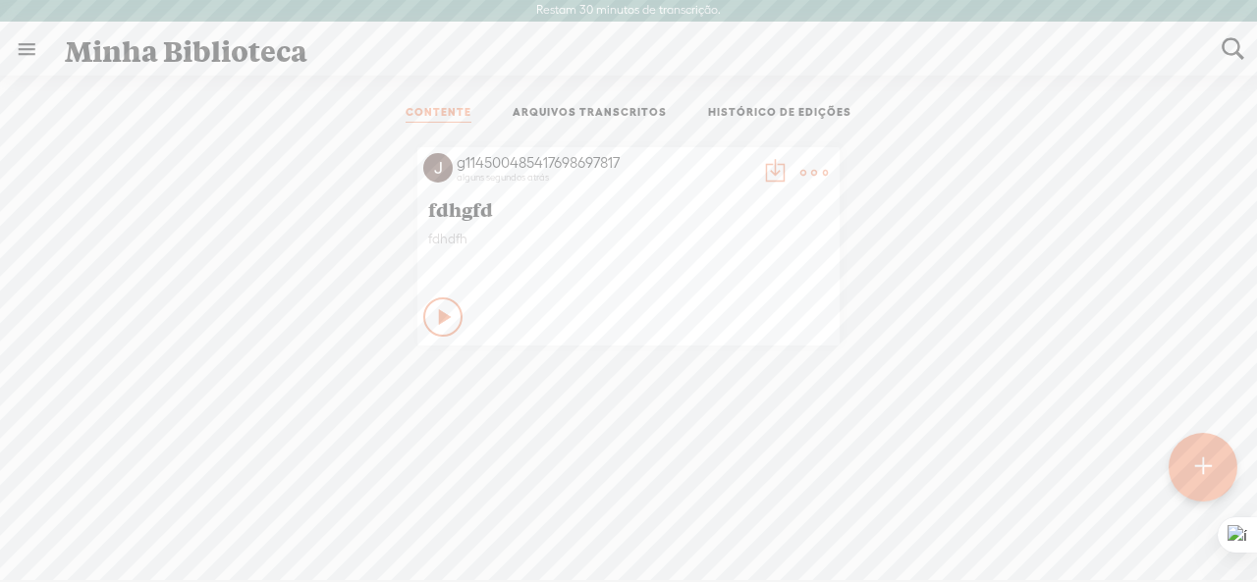
click at [800, 172] on t at bounding box center [814, 173] width 28 height 28
click at [707, 462] on link "Excluir" at bounding box center [714, 463] width 196 height 45
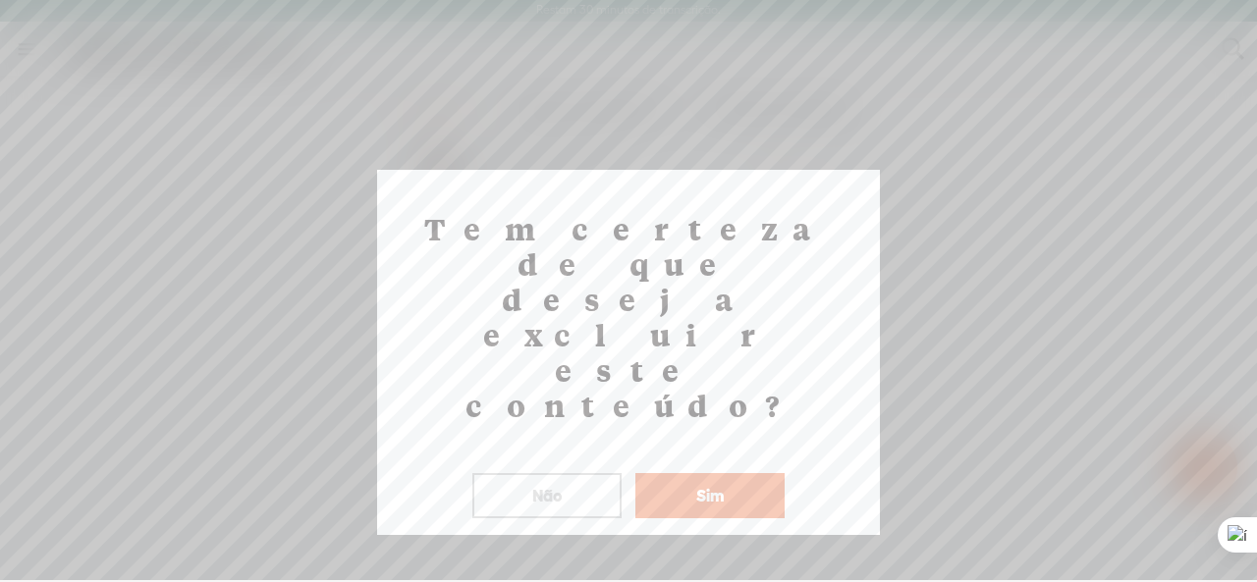
click at [705, 486] on font "Sim" at bounding box center [710, 495] width 28 height 19
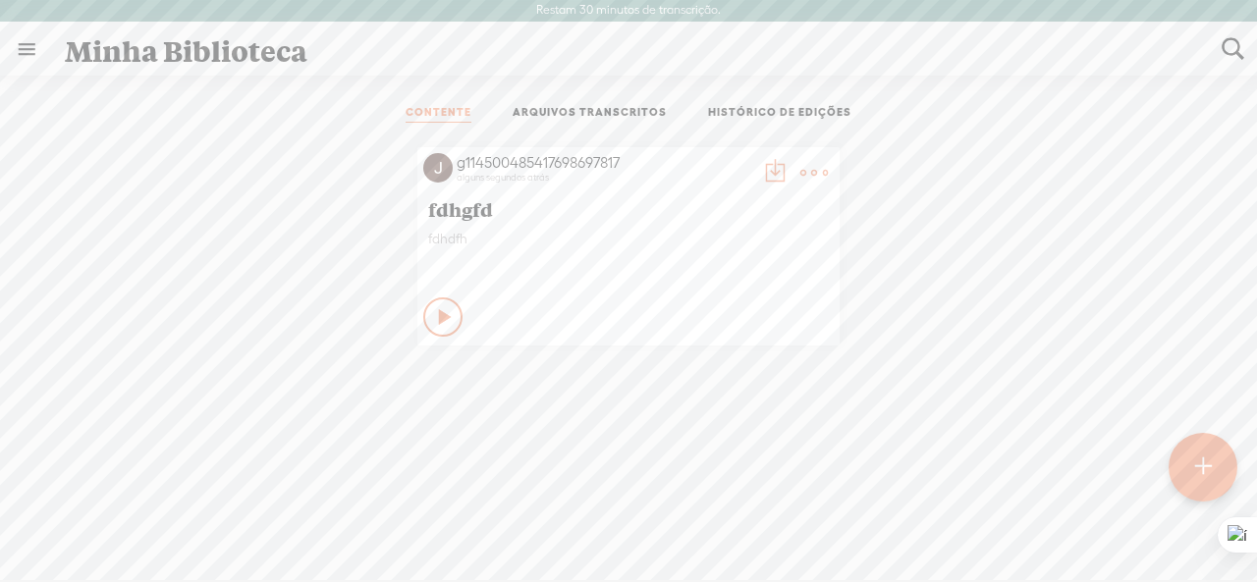
click at [1118, 101] on div "CONTENTE ARQUIVOS TRANSCRITOS HISTÓRICO DE EDIÇÕES" at bounding box center [629, 113] width 1228 height 47
click at [801, 167] on t at bounding box center [814, 173] width 28 height 28
click at [708, 461] on link "Excluir" at bounding box center [714, 463] width 196 height 45
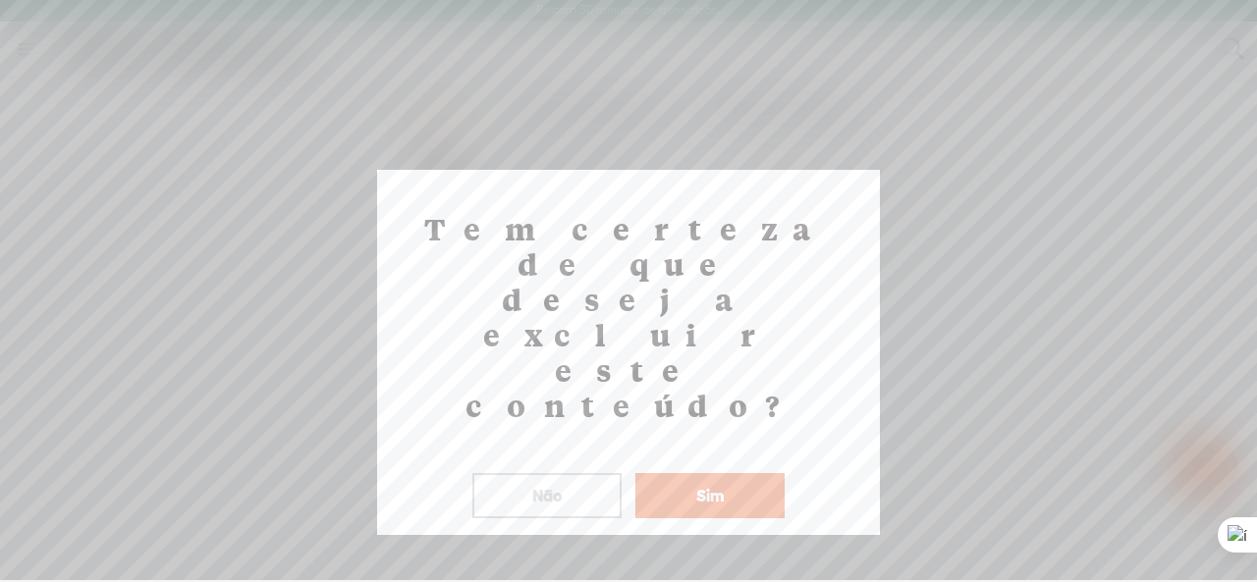
click at [714, 486] on font "Sim" at bounding box center [710, 495] width 28 height 19
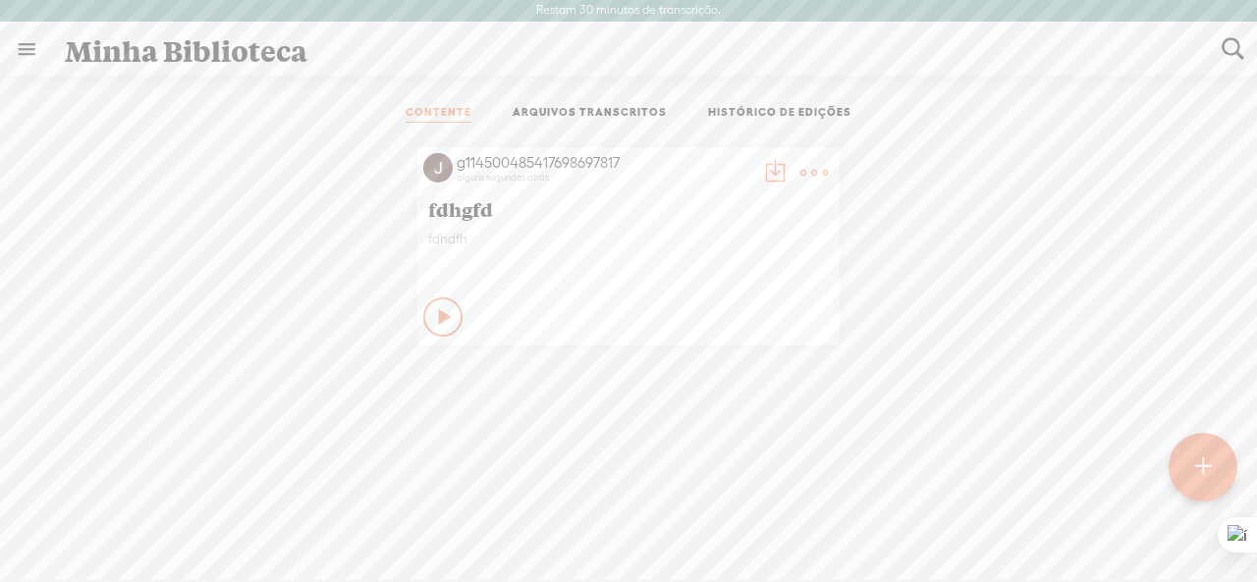
click at [800, 171] on t at bounding box center [814, 173] width 28 height 28
click at [655, 468] on font "Excluir" at bounding box center [675, 464] width 41 height 17
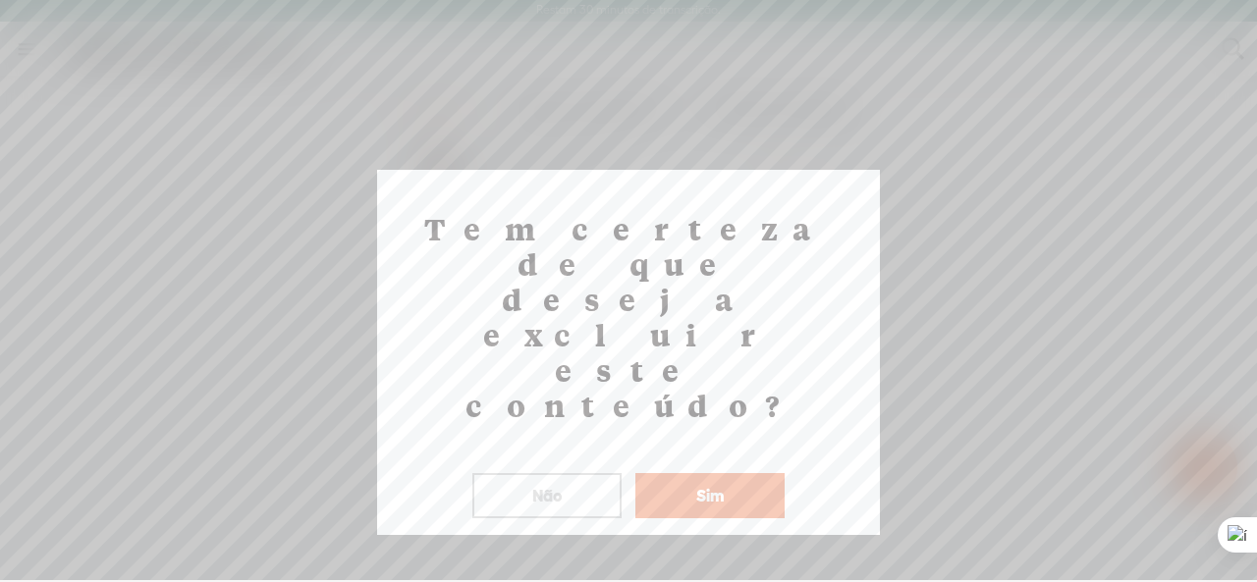
click at [679, 473] on button "Sim" at bounding box center [709, 495] width 149 height 45
